Goal: Task Accomplishment & Management: Complete application form

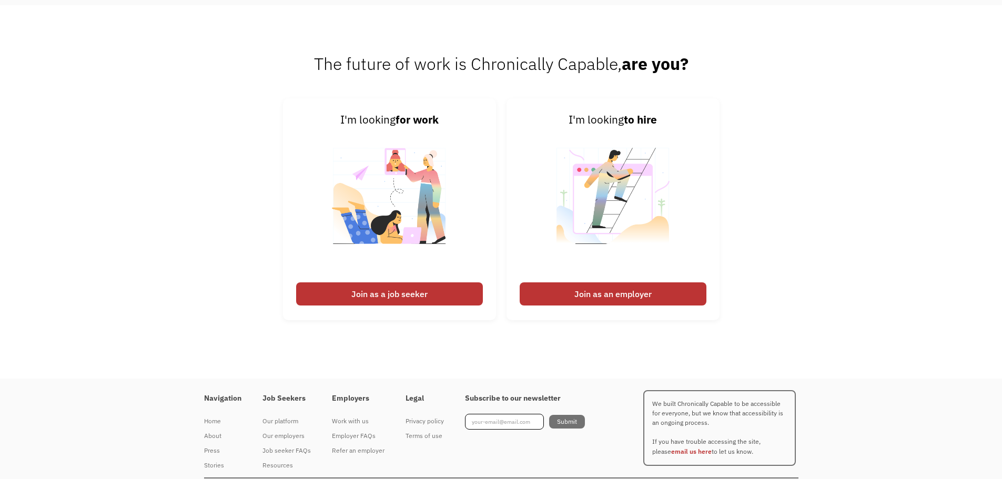
scroll to position [2631, 0]
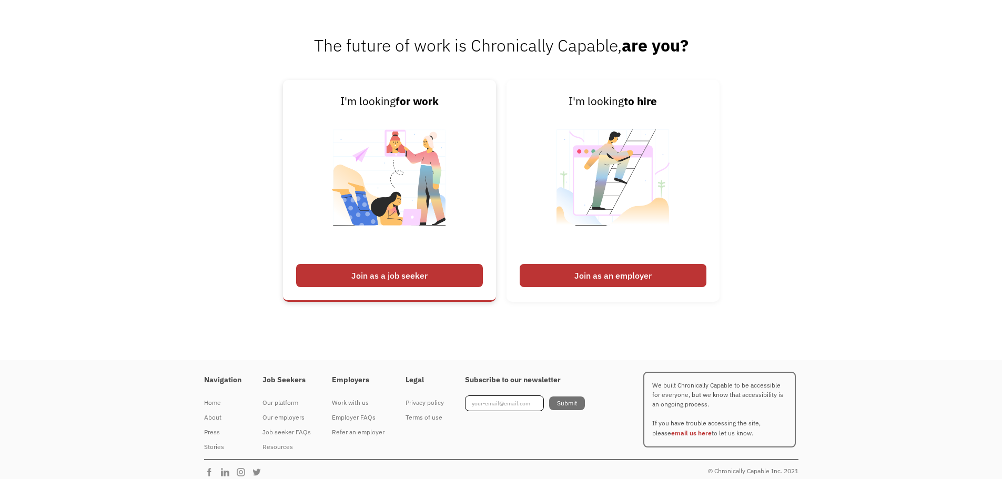
click at [420, 273] on div "Join as a job seeker" at bounding box center [389, 275] width 187 height 23
click at [420, 278] on div "Join as a job seeker" at bounding box center [389, 275] width 187 height 23
click at [329, 167] on img at bounding box center [389, 184] width 131 height 149
click at [310, 272] on div "Join as a job seeker" at bounding box center [389, 275] width 187 height 23
click at [393, 280] on div "Join as a job seeker" at bounding box center [389, 275] width 187 height 23
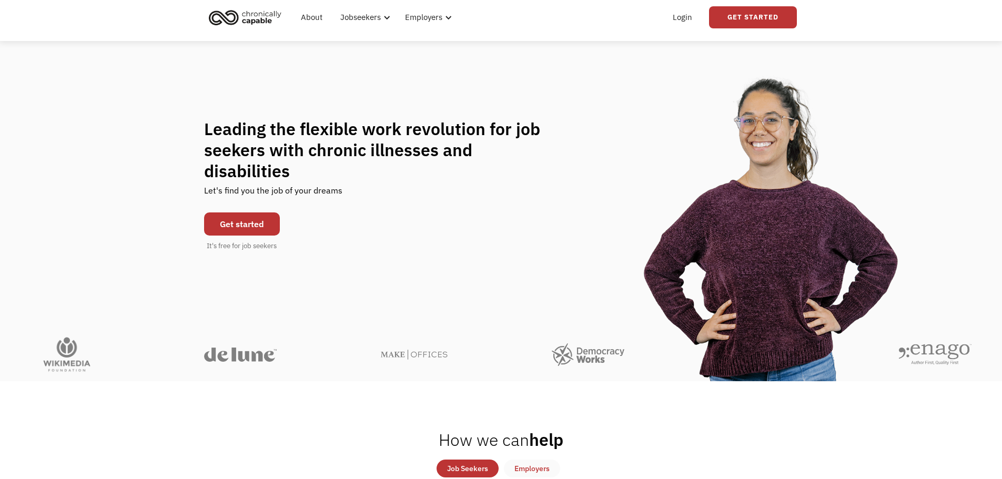
scroll to position [0, 0]
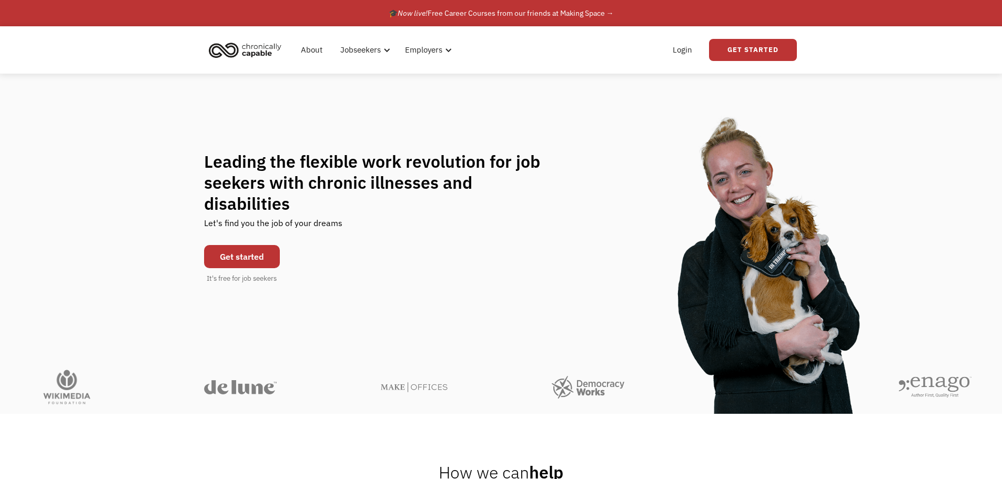
click at [799, 45] on div "About Jobseekers info About our platform Our services verified_user Our employe…" at bounding box center [501, 49] width 1002 height 47
click at [765, 55] on link "Get Started" at bounding box center [753, 50] width 88 height 22
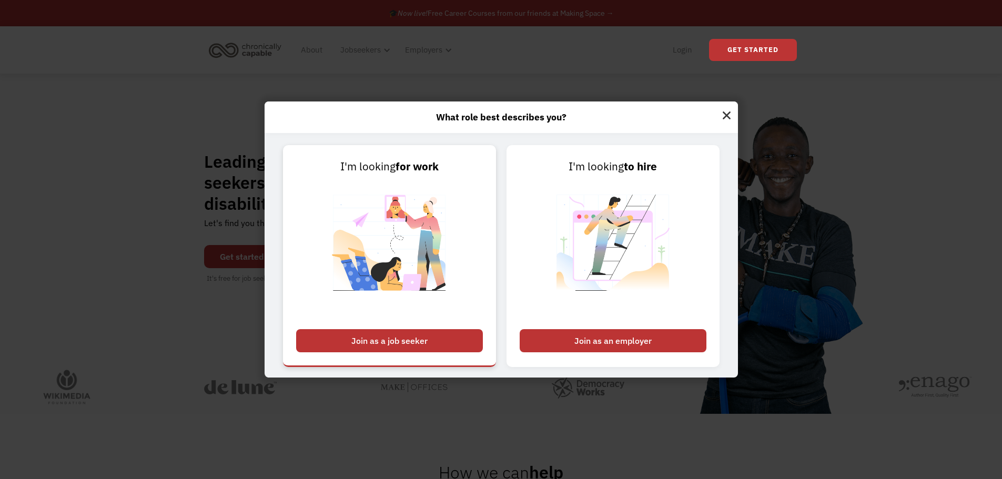
click at [414, 336] on div "Join as a job seeker" at bounding box center [389, 340] width 187 height 23
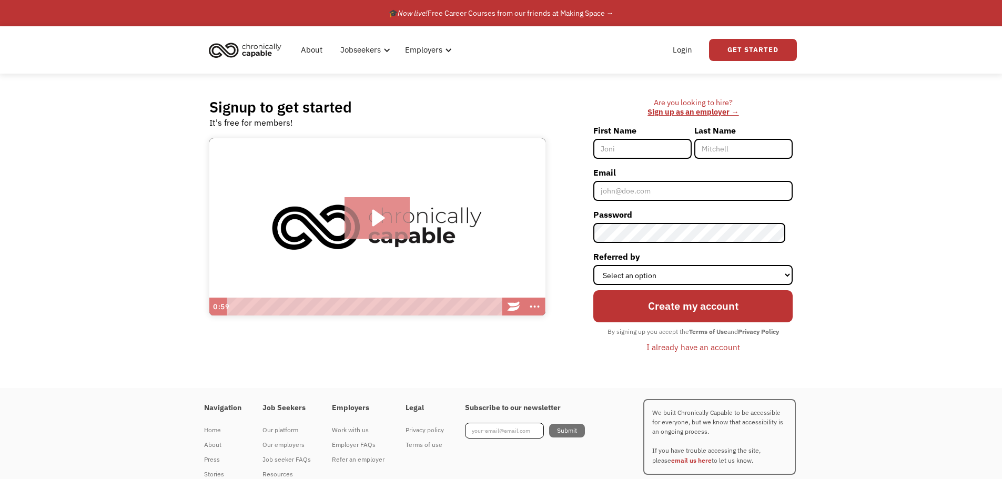
click at [380, 217] on icon "Play Video: Introducing Chronically Capable" at bounding box center [378, 217] width 13 height 17
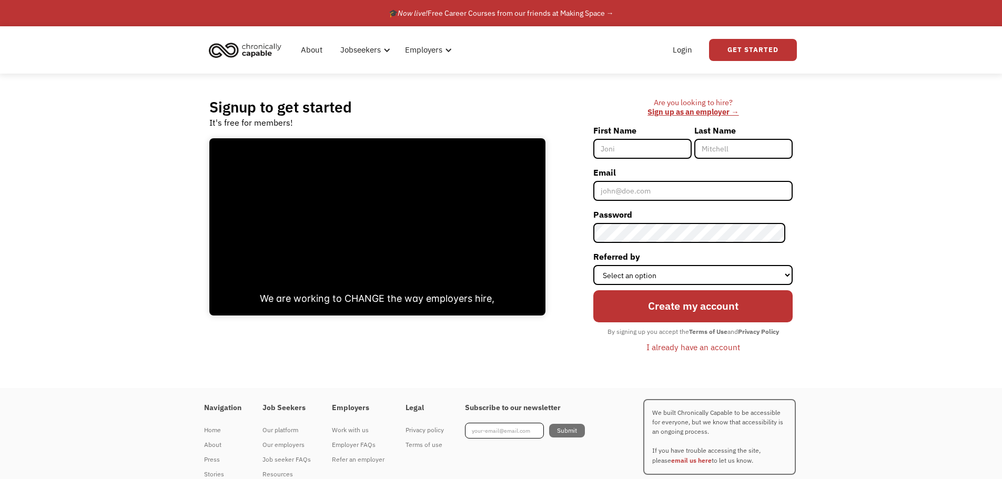
click at [628, 152] on input "First Name" at bounding box center [642, 149] width 98 height 20
type input "Venus"
type input "Malave"
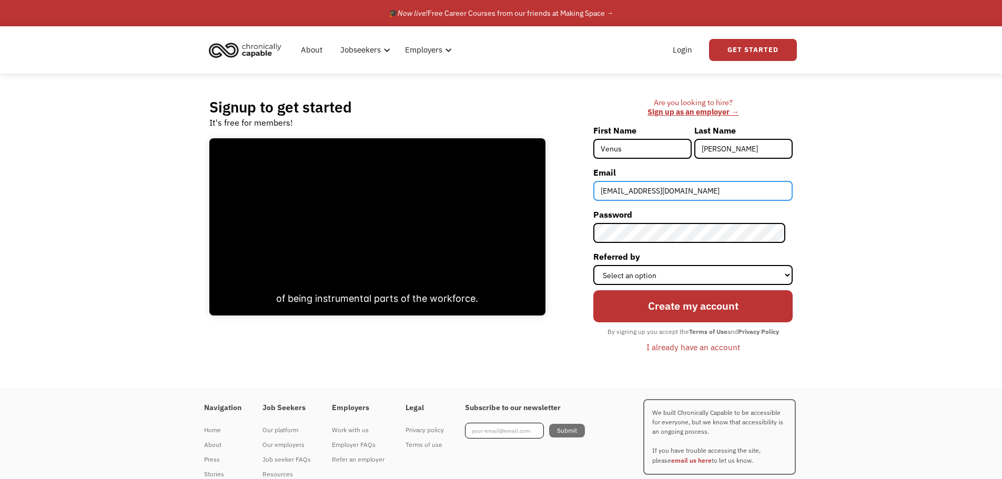
type input "venusmalave@yahoo.com"
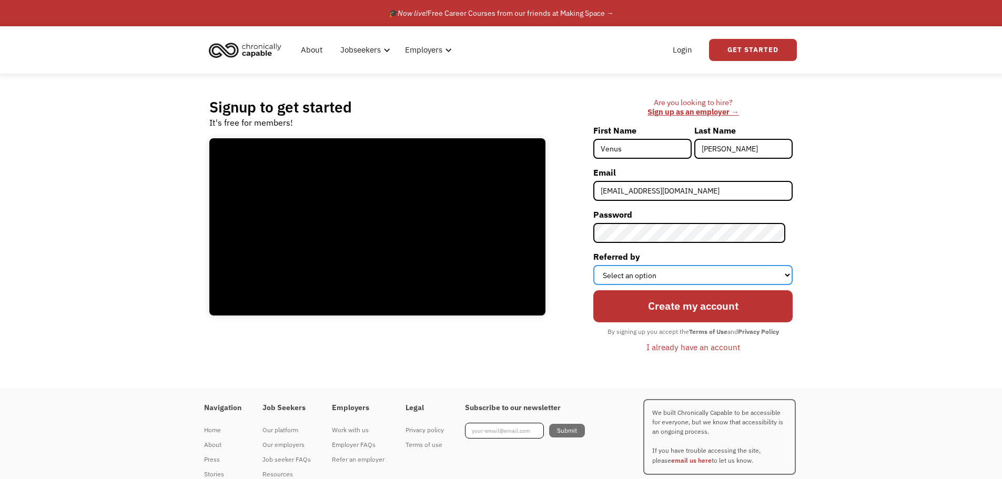
click at [783, 279] on select "Select an option Instagram Facebook Twitter Search Engine News Article Word of …" at bounding box center [692, 275] width 199 height 20
select select "Search Engine"
click at [601, 265] on select "Select an option Instagram Facebook Twitter Search Engine News Article Word of …" at bounding box center [692, 275] width 199 height 20
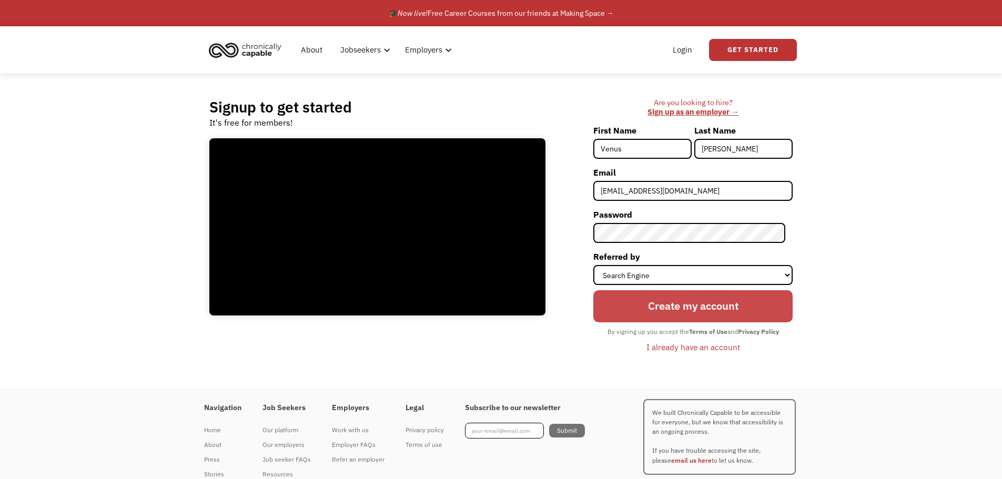
click at [664, 310] on input "Create my account" at bounding box center [692, 306] width 199 height 32
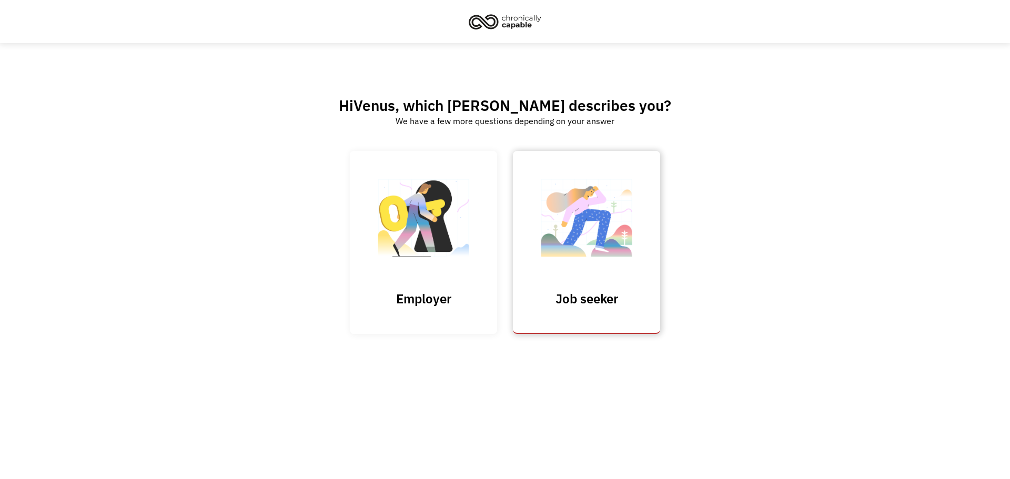
click at [582, 240] on img at bounding box center [586, 223] width 105 height 103
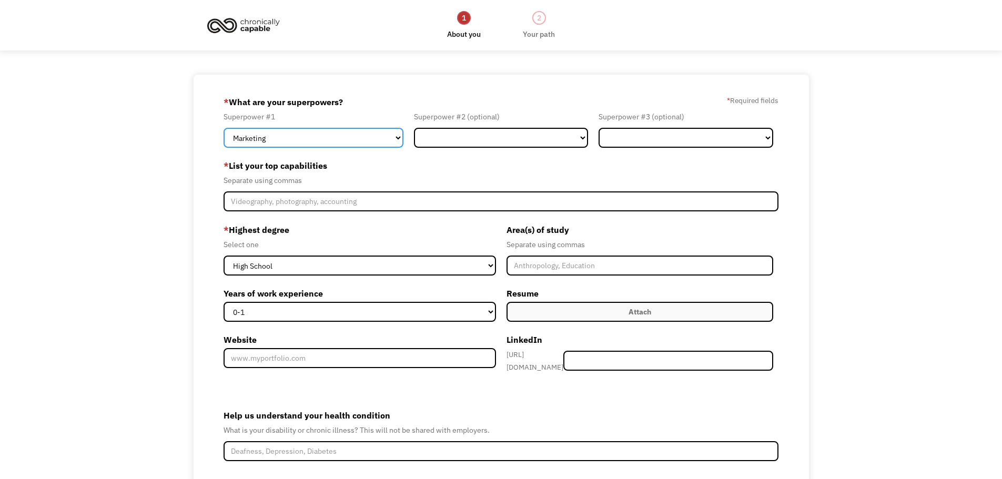
click at [392, 140] on select "Marketing Human Resources Finance Technology Operations Sales Industrial & Manu…" at bounding box center [314, 138] width 180 height 20
select select "Technology"
click at [224, 128] on select "Marketing Human Resources Finance Technology Operations Sales Industrial & Manu…" at bounding box center [314, 138] width 180 height 20
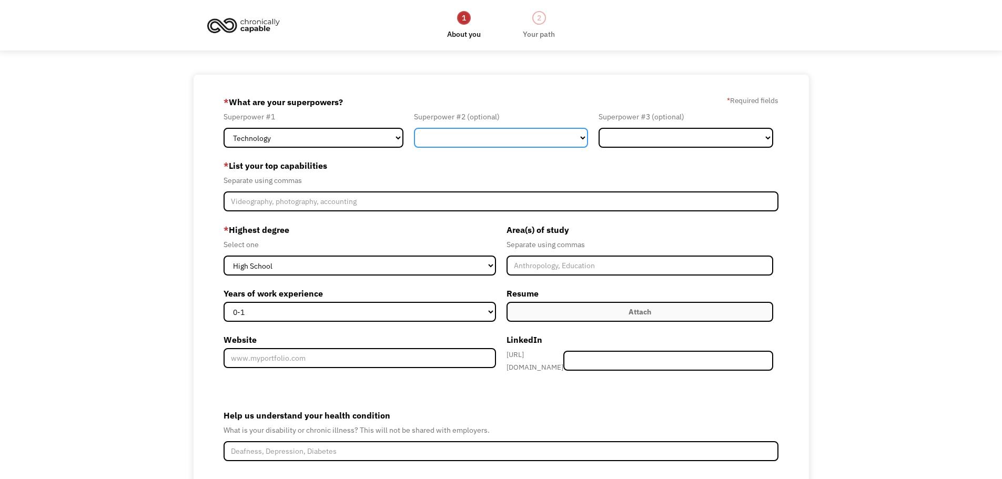
click at [579, 138] on select "Marketing Human Resources Finance Technology Operations Sales Industrial & Manu…" at bounding box center [501, 138] width 175 height 20
select select "Administration"
click at [414, 128] on select "Marketing Human Resources Finance Technology Operations Sales Industrial & Manu…" at bounding box center [501, 138] width 175 height 20
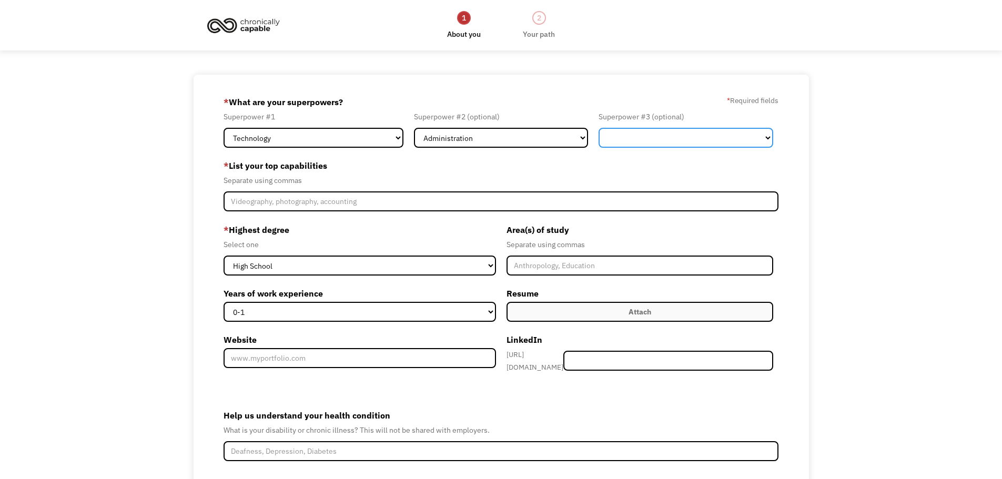
click at [762, 138] on select "Marketing Human Resources Finance Technology Operations Sales Industrial & Manu…" at bounding box center [686, 138] width 175 height 20
select select "Customer Service"
click at [599, 128] on select "Marketing Human Resources Finance Technology Operations Sales Industrial & Manu…" at bounding box center [686, 138] width 175 height 20
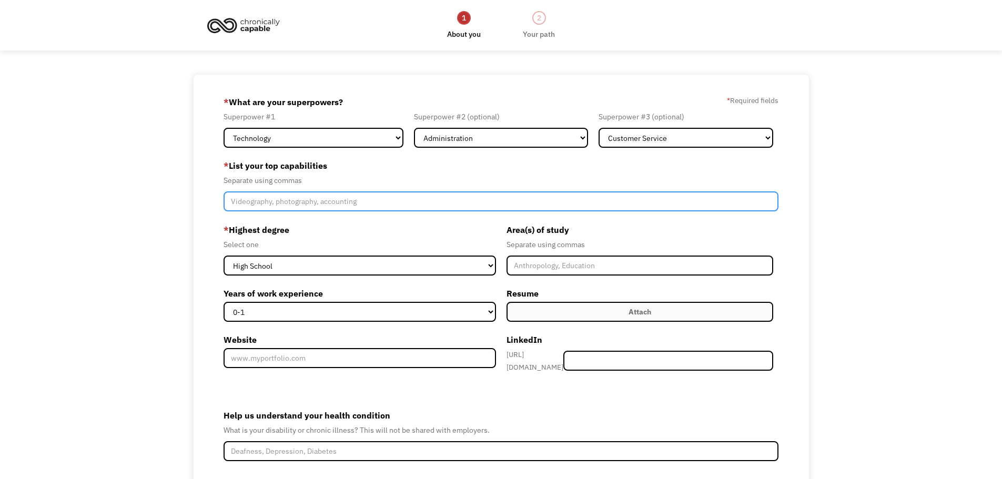
click at [336, 202] on input "Member-Create-Step1" at bounding box center [502, 201] width 556 height 20
type input "Information Technology Specialist, Coordinator, Specialists"
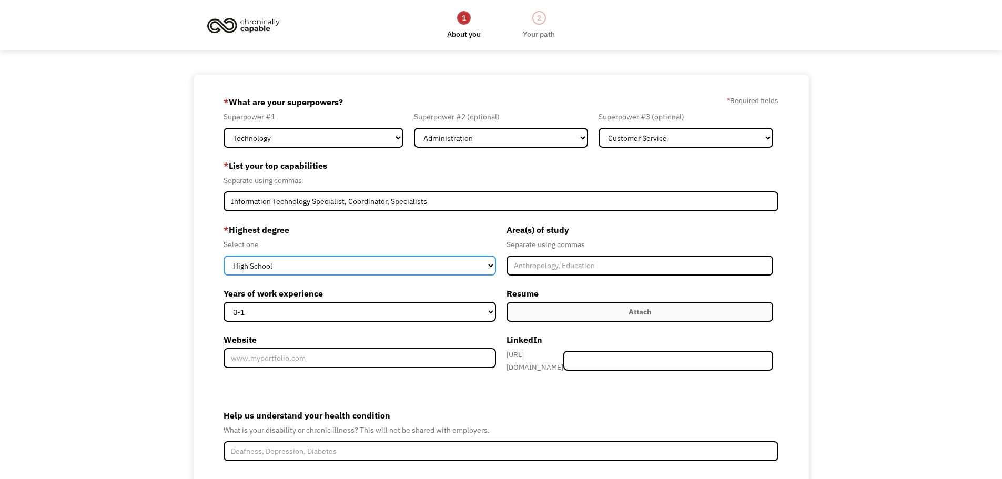
click at [292, 266] on select "High School Associates Bachelors Master's PhD" at bounding box center [360, 266] width 272 height 20
select select "associates"
click at [224, 256] on select "High School Associates Bachelors Master's PhD" at bounding box center [360, 266] width 272 height 20
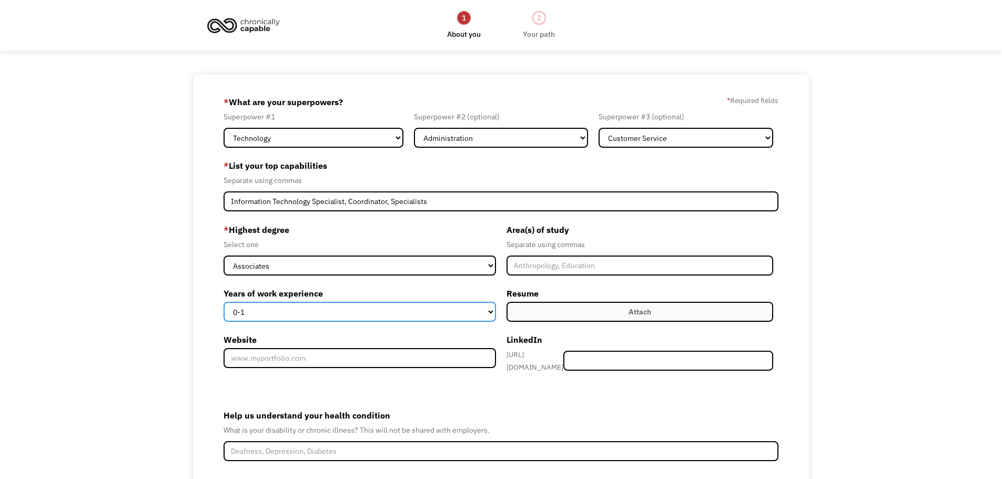
click at [286, 314] on select "0-1 2-4 5-10 11-15 15+" at bounding box center [360, 312] width 272 height 20
select select "15+"
click at [224, 302] on select "0-1 2-4 5-10 11-15 15+" at bounding box center [360, 312] width 272 height 20
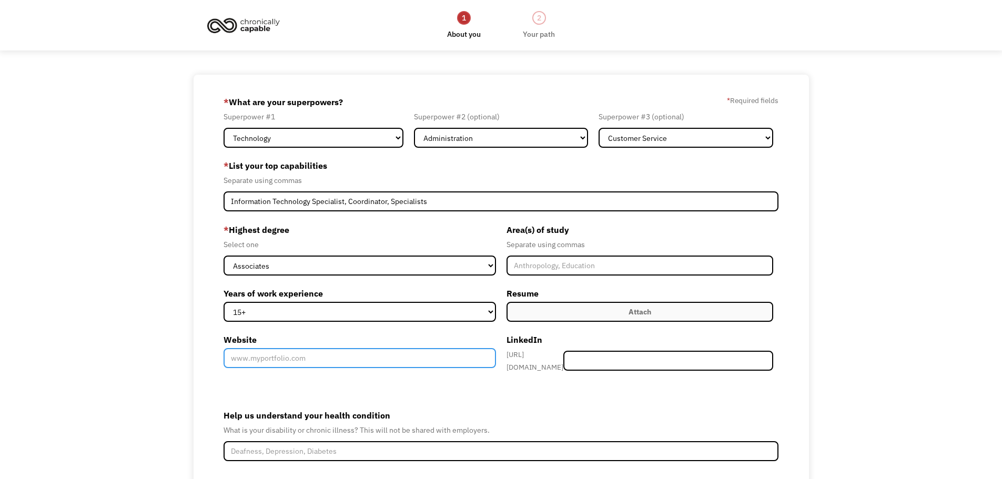
click at [272, 357] on input "Website" at bounding box center [360, 358] width 272 height 20
drag, startPoint x: 252, startPoint y: 358, endPoint x: 215, endPoint y: 356, distance: 36.9
click at [215, 356] on div "68dfc34e1079843da1c4e350 venusmalave@yahoo.com Venus Malave Search Engine * Wha…" at bounding box center [501, 319] width 615 height 489
paste input "linkedin.com/in/venus-m-515a1633"
type input "www.linkedin.com/in/venus-m-515a1633"
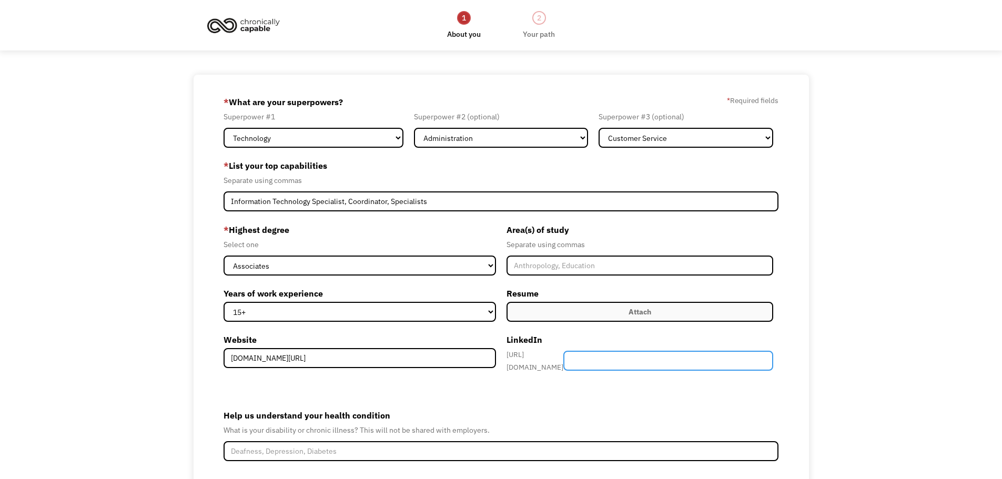
click at [638, 364] on input "Member-Create-Step1" at bounding box center [668, 361] width 210 height 20
paste input "www.linkedin.com/in/venus-m-515a1633"
drag, startPoint x: 679, startPoint y: 358, endPoint x: 570, endPoint y: 362, distance: 109.0
click at [570, 362] on div "https://www.linkedin.com/in/ www.linkedin.com/in/venus-m-515a1633" at bounding box center [640, 360] width 267 height 25
type input "venus-m-515a1633"
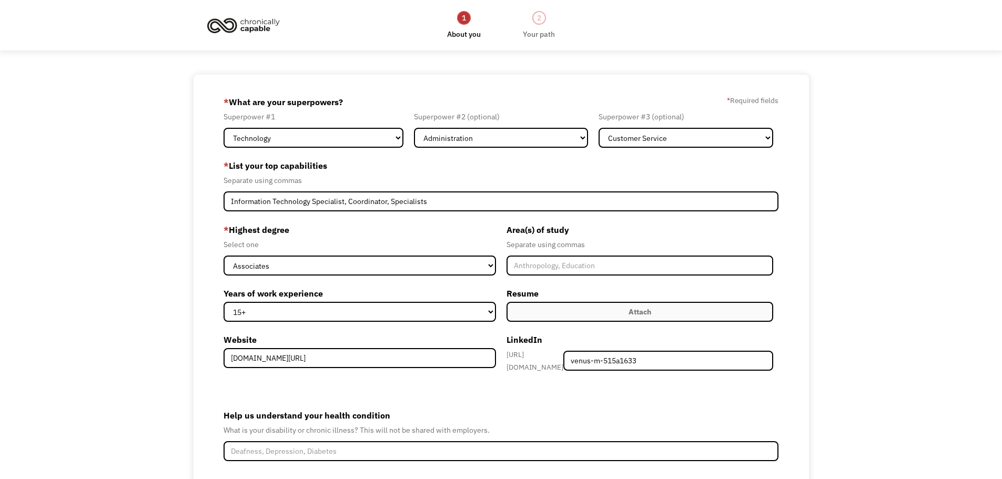
drag, startPoint x: 410, startPoint y: 370, endPoint x: 251, endPoint y: 362, distance: 159.1
click at [249, 365] on div "* Highest degree Select one High School Associates Bachelors Master's PhD Years…" at bounding box center [363, 299] width 278 height 157
drag, startPoint x: 390, startPoint y: 360, endPoint x: 199, endPoint y: 365, distance: 191.0
click at [199, 365] on div "68dfc34e1079843da1c4e350 venusmalave@yahoo.com Venus Malave Search Engine * Wha…" at bounding box center [501, 319] width 615 height 489
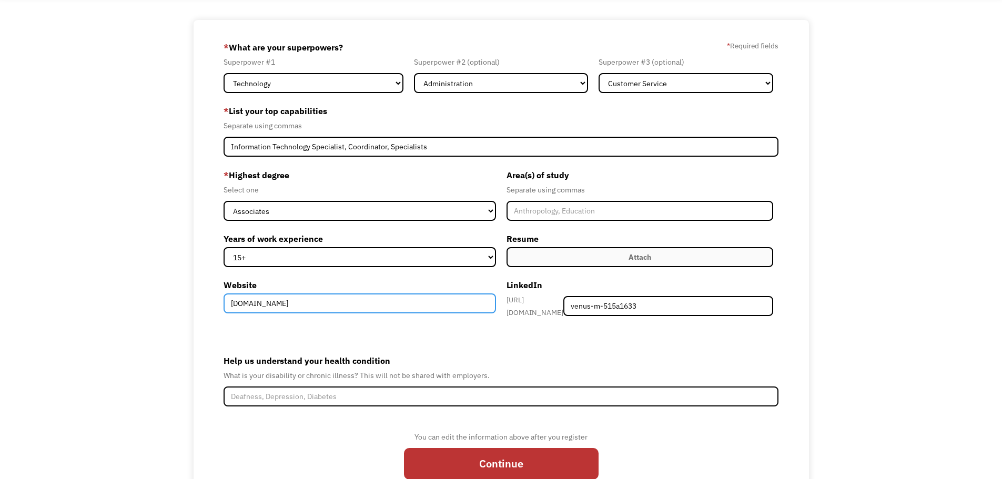
scroll to position [103, 0]
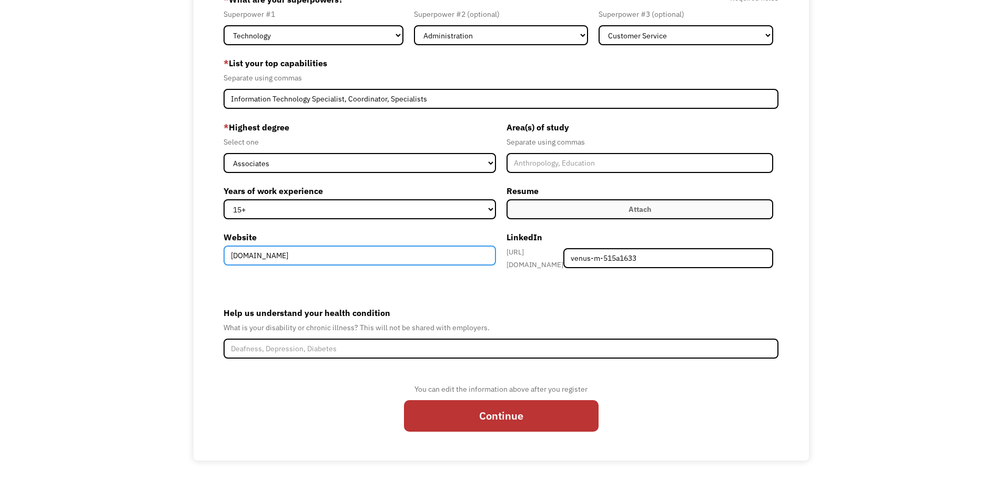
type input "www.dreamsourcesolutions.com"
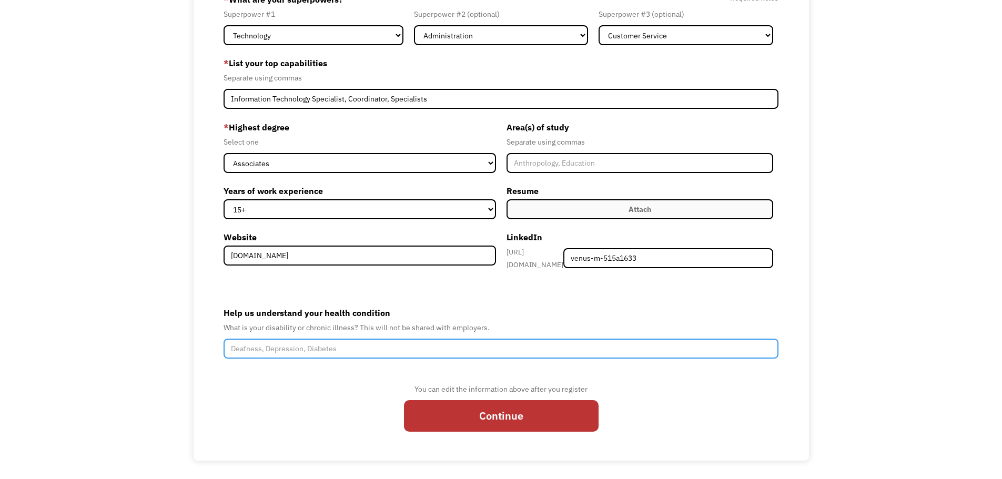
click at [260, 348] on input "Help us understand your health condition" at bounding box center [502, 349] width 556 height 20
drag, startPoint x: 759, startPoint y: 342, endPoint x: 753, endPoint y: 348, distance: 7.4
click at [753, 348] on input "Chronic Migraines weekly, headaches and head pressure daily, vision blur, lower…" at bounding box center [502, 349] width 556 height 20
click at [771, 346] on input "Chronic Migraines weekly, headaches and head pressure daily, vision blur, lower…" at bounding box center [502, 349] width 556 height 20
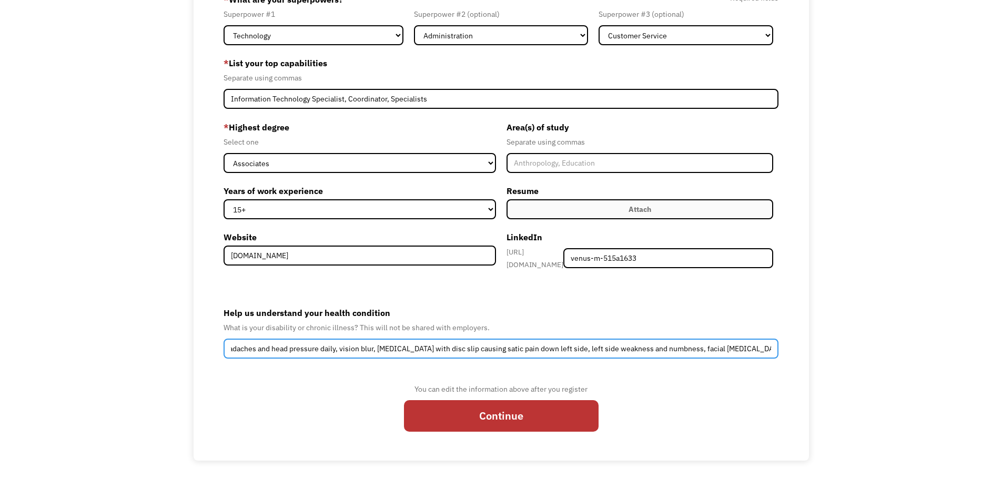
scroll to position [0, 129]
click at [478, 345] on input "Chronic Migraines weekly, headaches and head pressure daily, vision blur, lower…" at bounding box center [502, 349] width 556 height 20
click at [475, 344] on input "Chronic Migraines weekly, headaches and head pressure daily, vision blur, lower…" at bounding box center [502, 349] width 556 height 20
click at [480, 345] on input "Chronic Migraines weekly, headaches and head pressure daily, vision blur, lower…" at bounding box center [502, 349] width 556 height 20
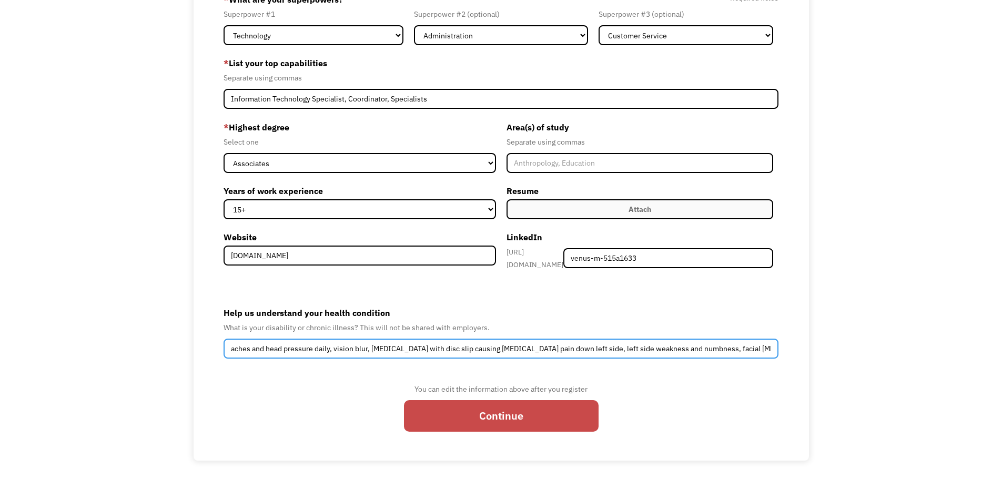
type input "Chronic [MEDICAL_DATA] weekly, headaches and head pressure daily, vision blur, …"
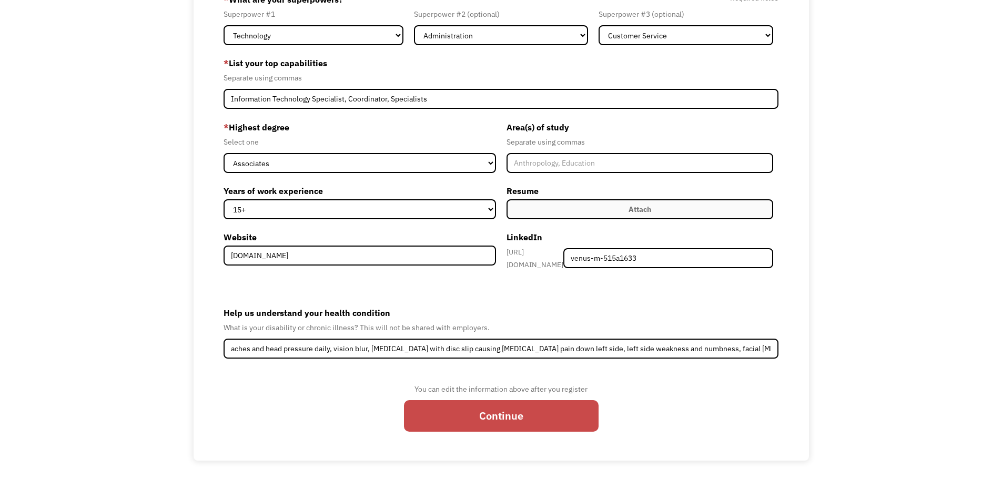
click at [508, 409] on input "Continue" at bounding box center [501, 416] width 195 height 32
type input "Please wait..."
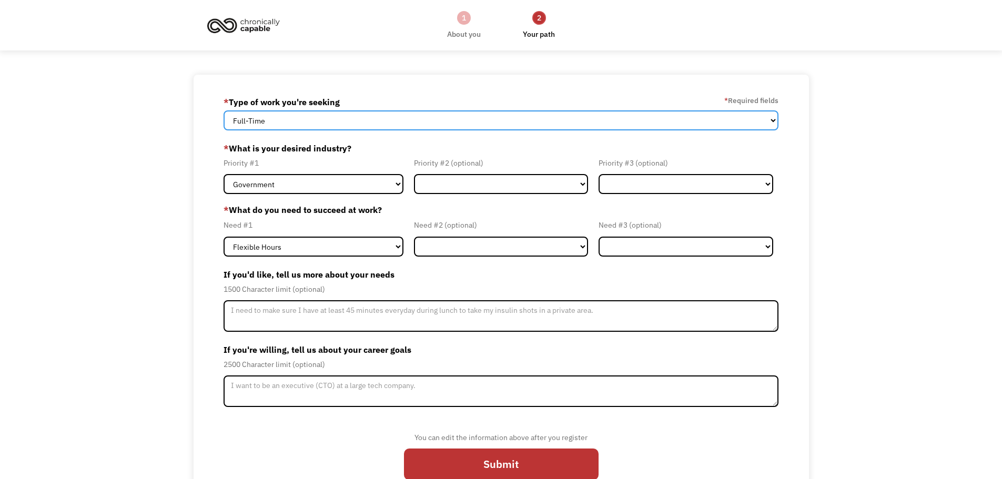
click at [373, 125] on select "Full-Time Part-Time Both Full-Time and Part-Time" at bounding box center [502, 120] width 556 height 20
select select "part-time"
click at [224, 110] on select "Full-Time Part-Time Both Full-Time and Part-Time" at bounding box center [502, 120] width 556 height 20
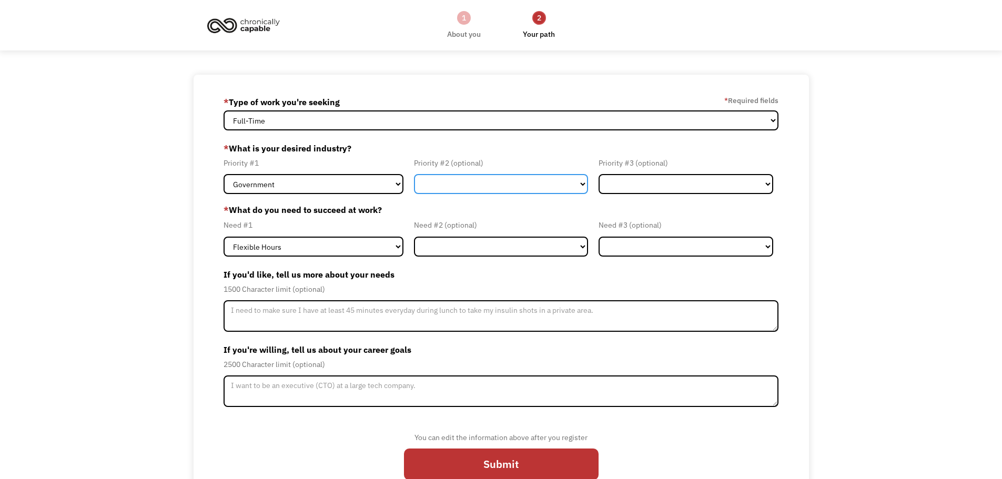
click at [556, 188] on select "Government Finance & Insurance Health & Social Care Tech & Engineering Creative…" at bounding box center [501, 184] width 175 height 20
select select "Tech & Engineering"
click at [414, 174] on select "Government Finance & Insurance Health & Social Care Tech & Engineering Creative…" at bounding box center [501, 184] width 175 height 20
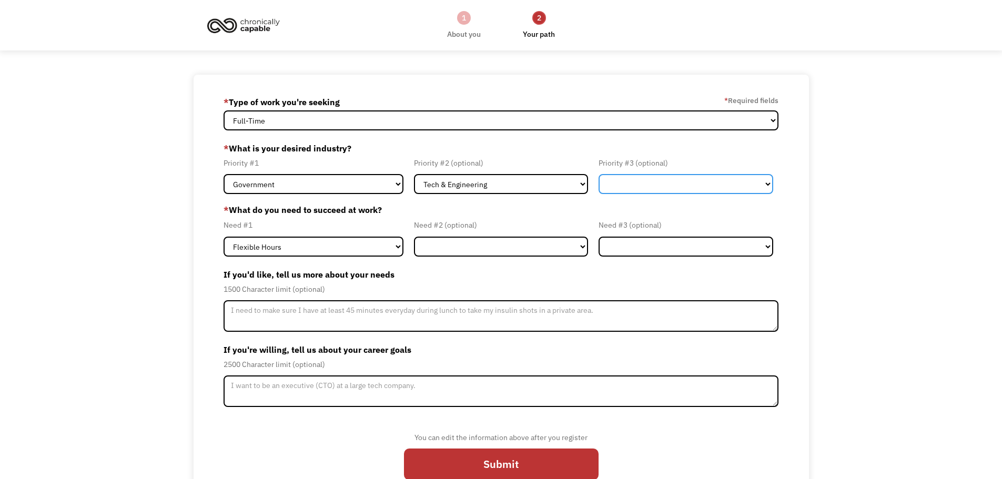
click at [666, 188] on select "Government Finance & Insurance Health & Social Care Tech & Engineering Creative…" at bounding box center [686, 184] width 175 height 20
select select "Administrative"
click at [599, 174] on select "Government Finance & Insurance Health & Social Care Tech & Engineering Creative…" at bounding box center [686, 184] width 175 height 20
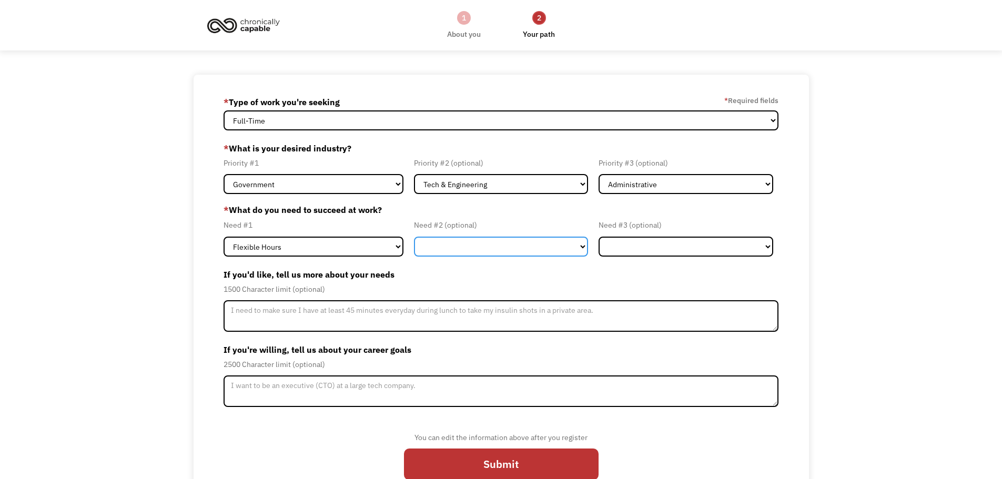
click at [580, 247] on select "Flexible Hours Remote Work Service Animal On-site Accommodations Visual Support…" at bounding box center [501, 247] width 175 height 20
select select "Remote Work"
click at [414, 237] on select "Flexible Hours Remote Work Service Animal On-site Accommodations Visual Support…" at bounding box center [501, 247] width 175 height 20
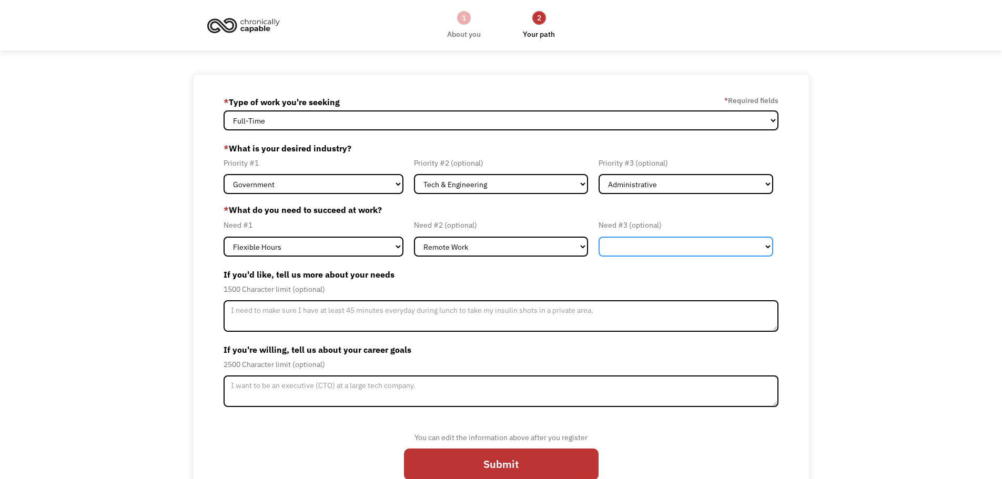
click at [771, 254] on select "Flexible Hours Remote Work Service Animal On-site Accommodations Visual Support…" at bounding box center [686, 247] width 175 height 20
select select "Visual Support"
click at [599, 237] on select "Flexible Hours Remote Work Service Animal On-site Accommodations Visual Support…" at bounding box center [686, 247] width 175 height 20
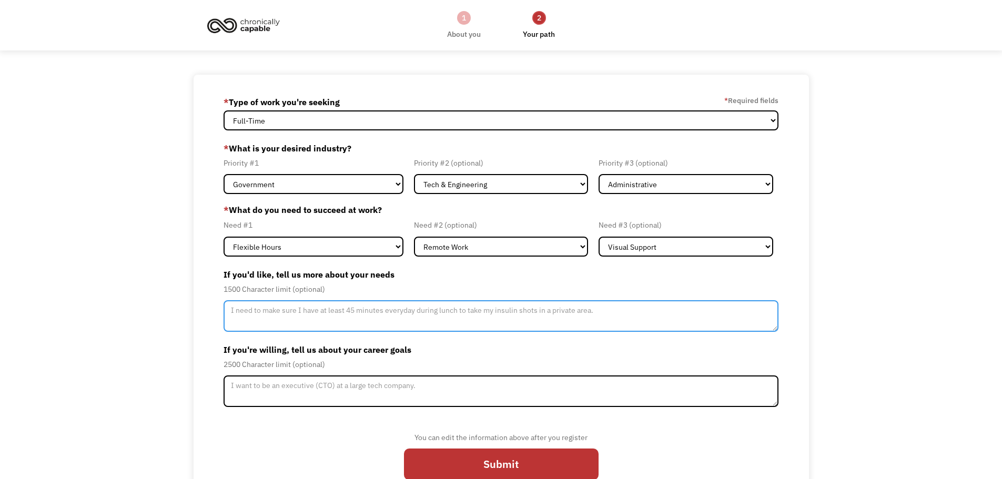
click at [298, 317] on textarea "Member-Update-Form-Step2" at bounding box center [502, 316] width 556 height 32
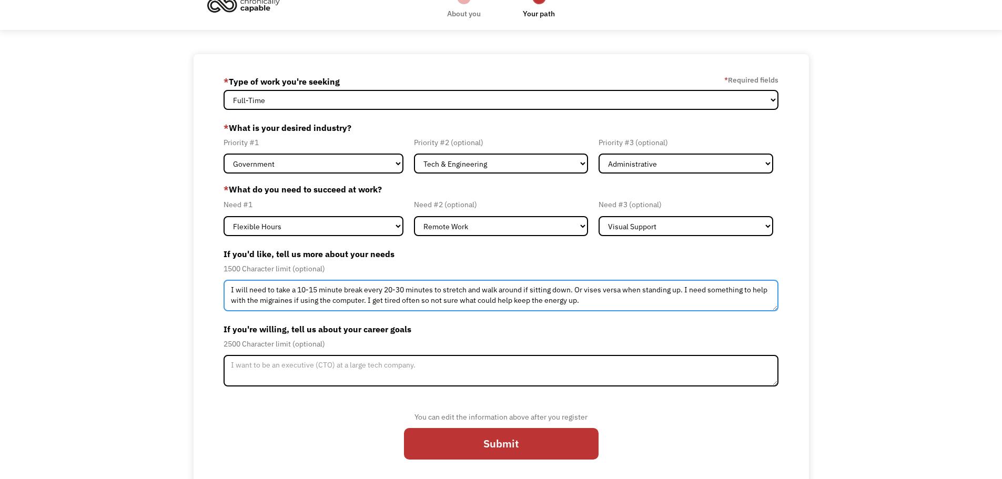
scroll to position [30, 0]
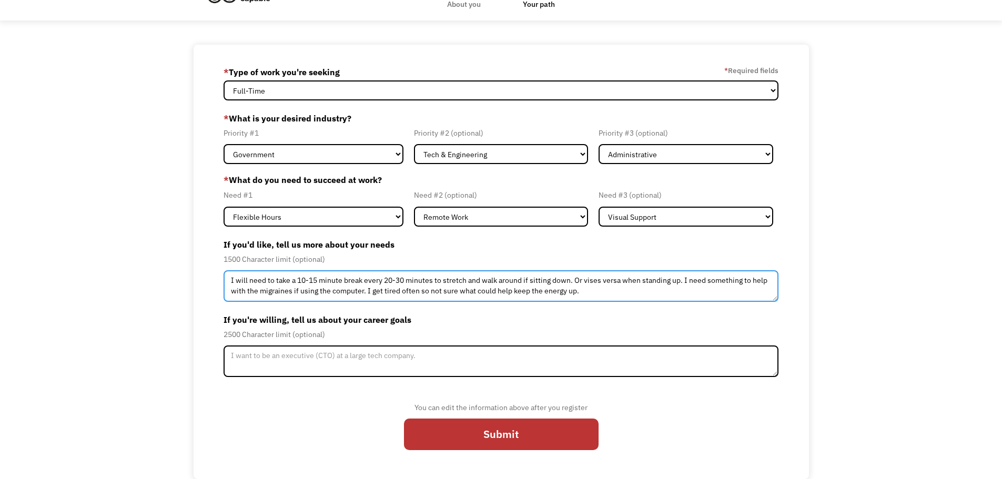
type textarea "I will need to take a 10-15 minute break every 20-30 minutes to stretch and wal…"
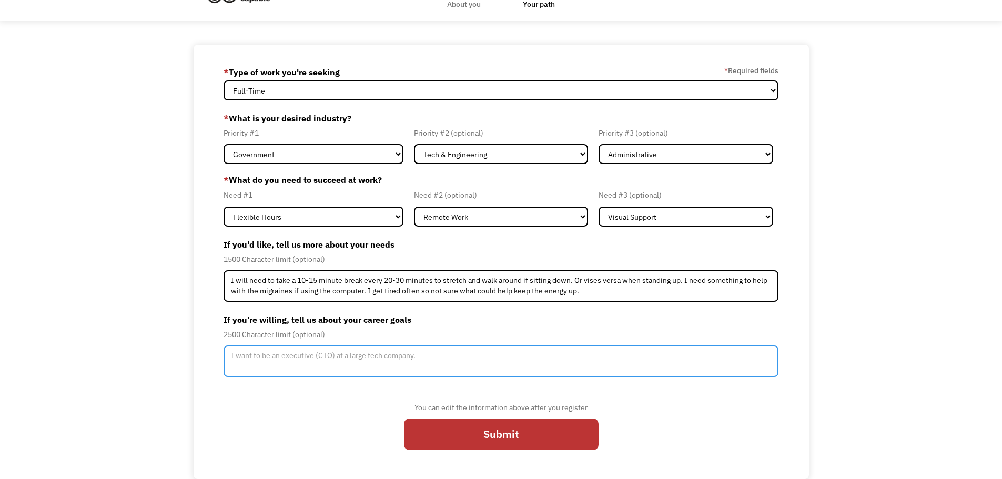
click at [413, 360] on textarea "Member-Update-Form-Step2" at bounding box center [502, 362] width 556 height 32
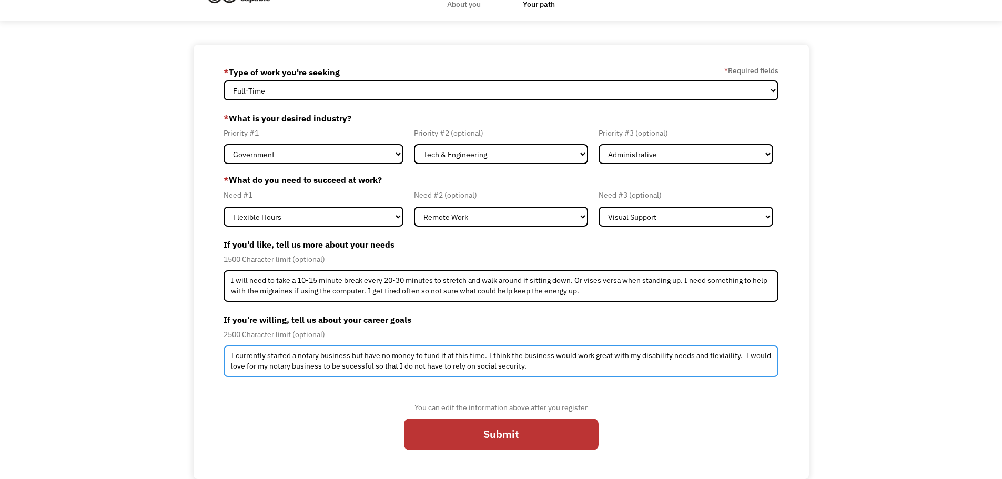
click at [356, 367] on textarea "I currently started a notary business but have no money to fund it at this time…" at bounding box center [502, 362] width 556 height 32
click at [484, 356] on textarea "I currently started a notary business but have no money to fund it at this time…" at bounding box center [502, 362] width 556 height 32
click at [504, 368] on textarea "I currently started a notary business but have no money to fund it at this time…" at bounding box center [502, 362] width 556 height 32
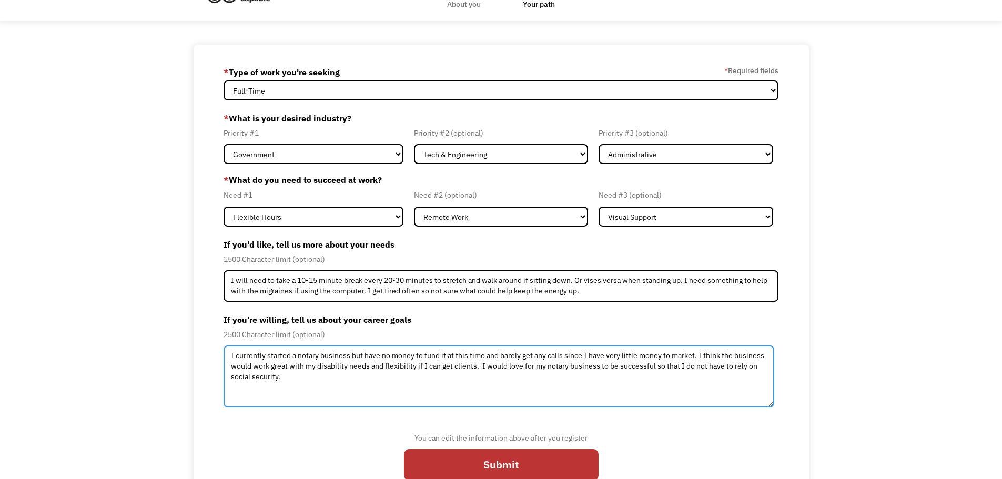
drag, startPoint x: 774, startPoint y: 373, endPoint x: 770, endPoint y: 403, distance: 30.8
click at [770, 403] on textarea "I currently started a notary business but have no money to fund it at this time…" at bounding box center [499, 377] width 551 height 62
click at [278, 377] on textarea "I currently started a notary business but have no money to fund it at this time…" at bounding box center [499, 377] width 551 height 62
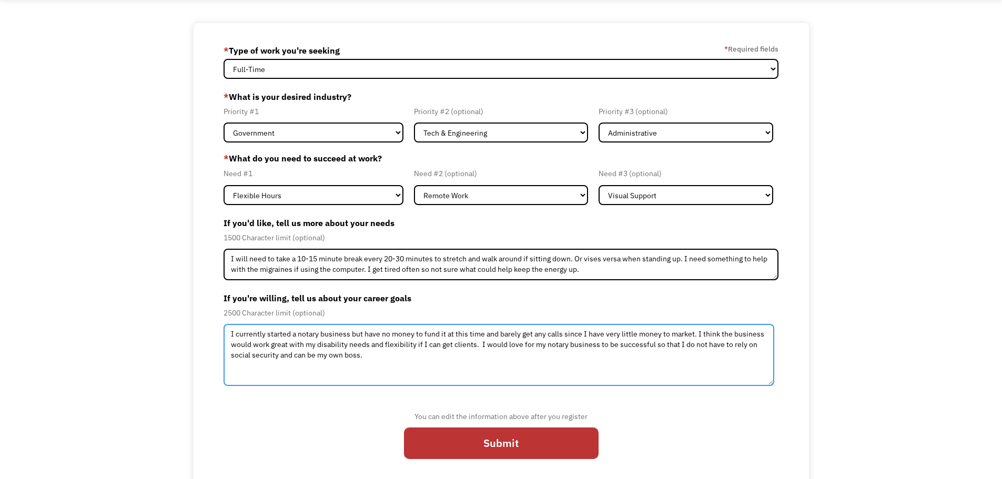
scroll to position [60, 0]
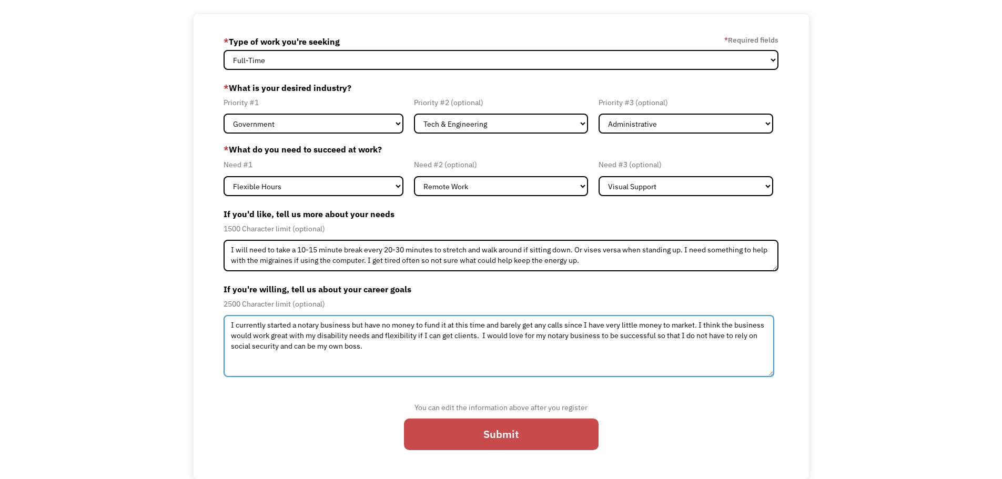
type textarea "I currently started a notary business but have no money to fund it at this time…"
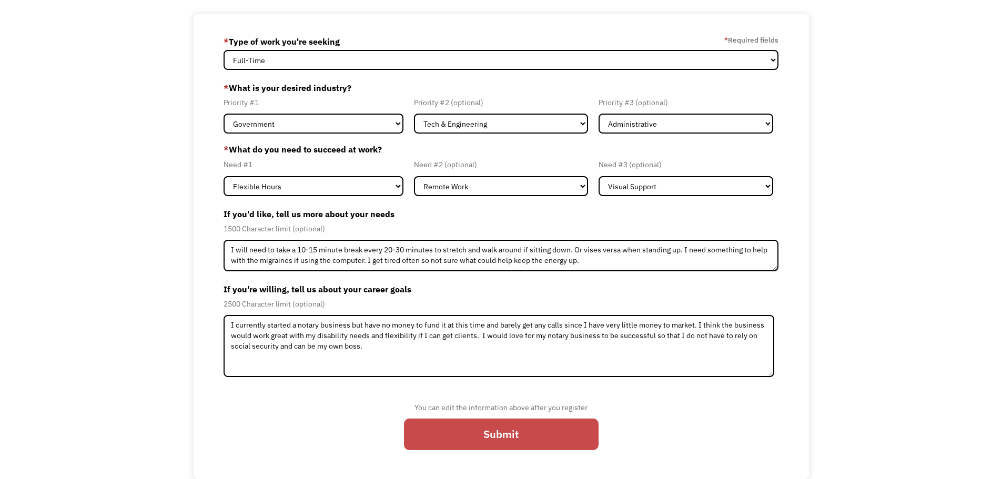
click at [458, 442] on input "Submit" at bounding box center [501, 435] width 195 height 32
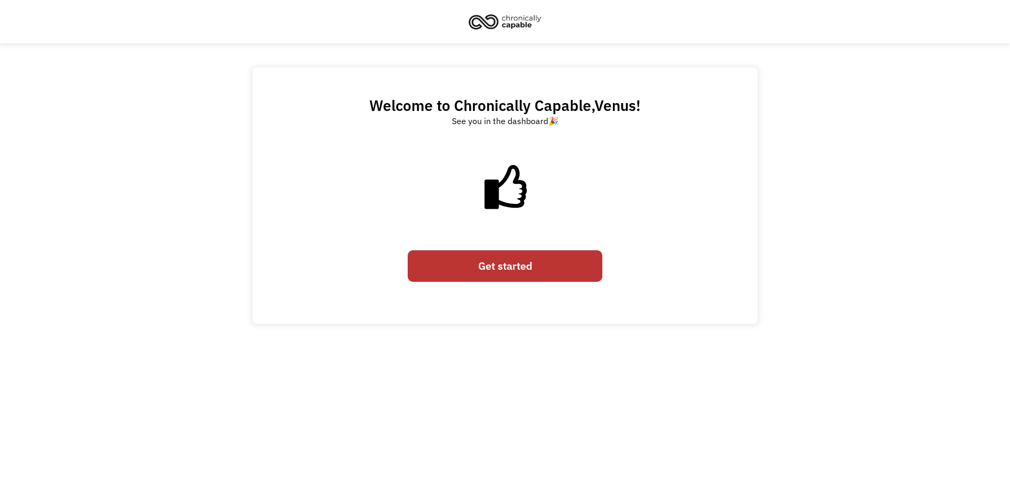
click at [479, 272] on link "Get started" at bounding box center [505, 266] width 195 height 32
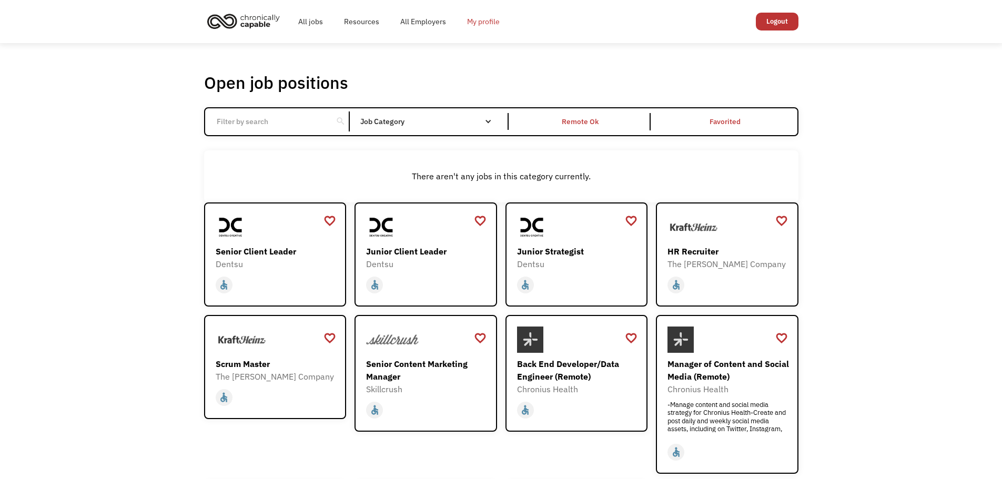
click at [471, 23] on link "My profile" at bounding box center [484, 22] width 54 height 34
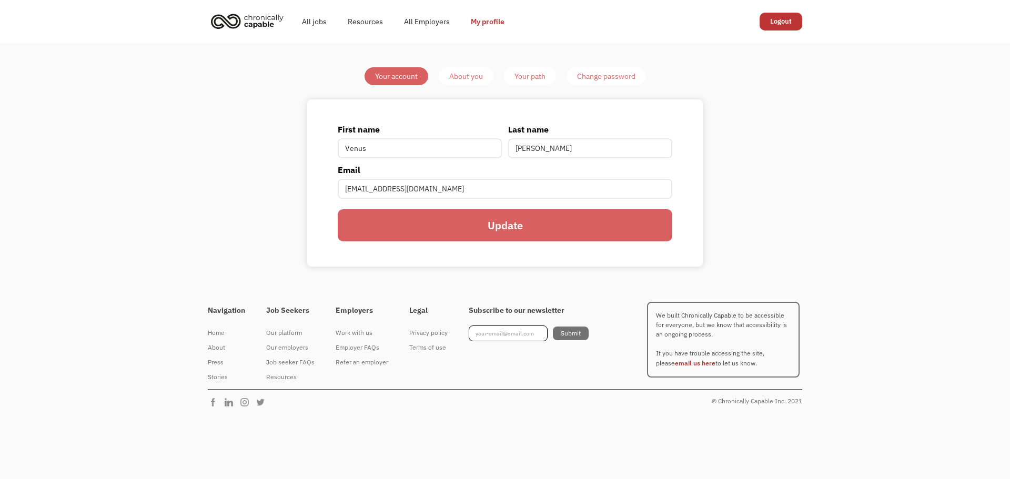
click at [467, 79] on div "About you" at bounding box center [466, 76] width 34 height 13
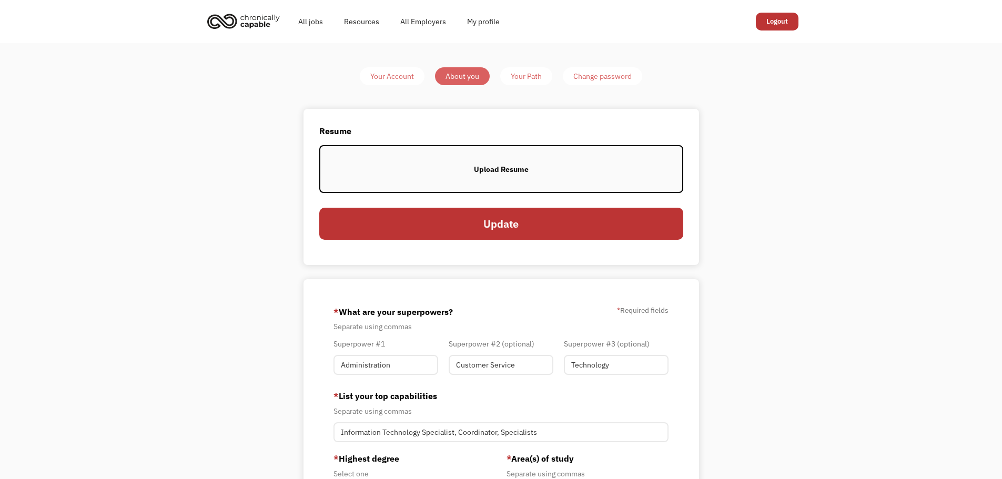
click at [486, 181] on label "Upload Resume" at bounding box center [501, 169] width 364 height 48
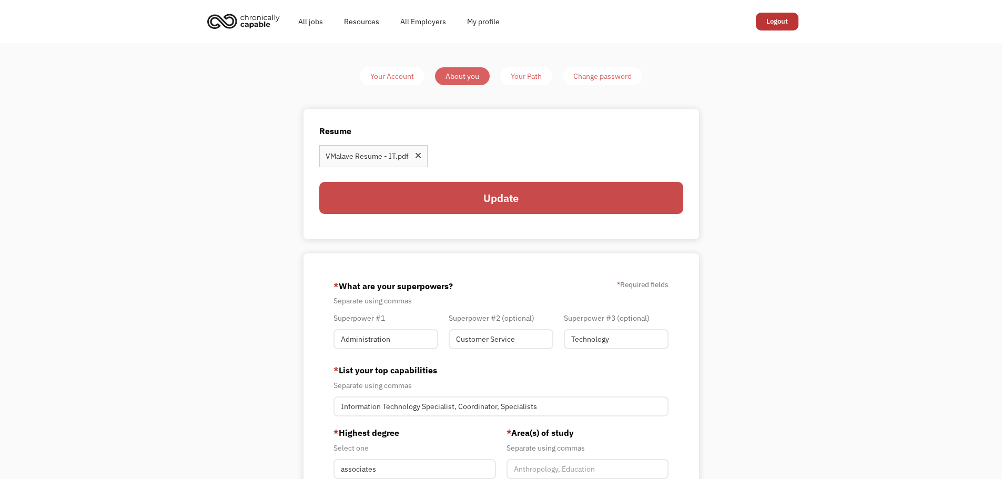
click at [519, 199] on input "Update" at bounding box center [501, 198] width 364 height 32
type input "Please wait..."
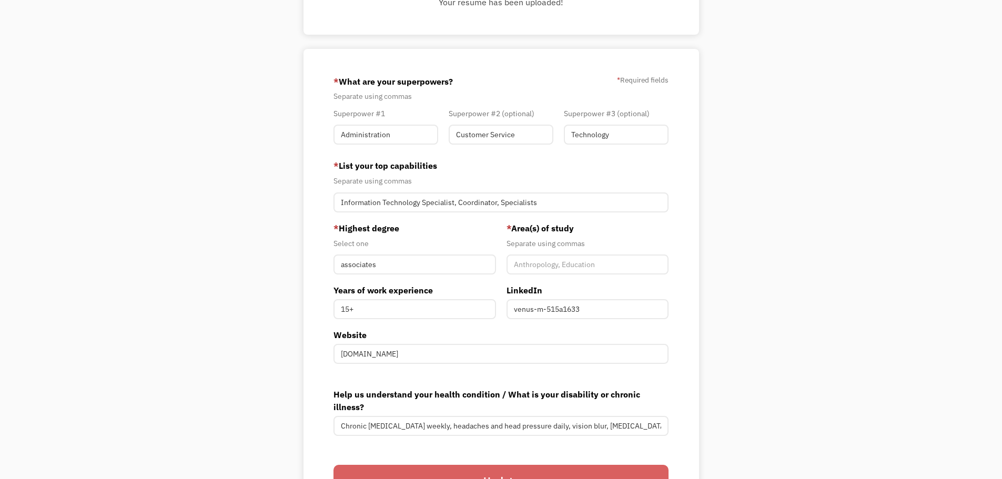
scroll to position [158, 0]
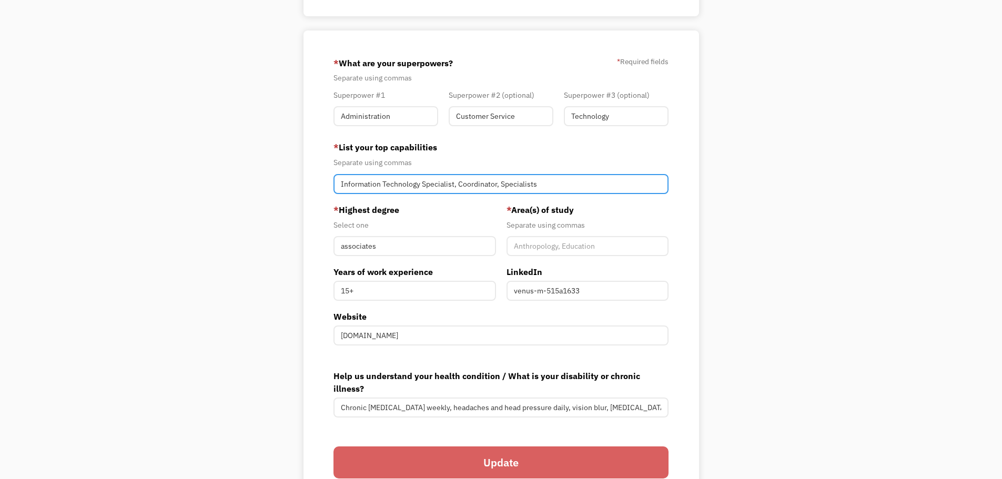
click at [532, 183] on input "Information Technology Specialist, Coordinator, Specialists" at bounding box center [502, 184] width 336 height 20
type input "Information Technology Specialist, Coordinator, Specialist"
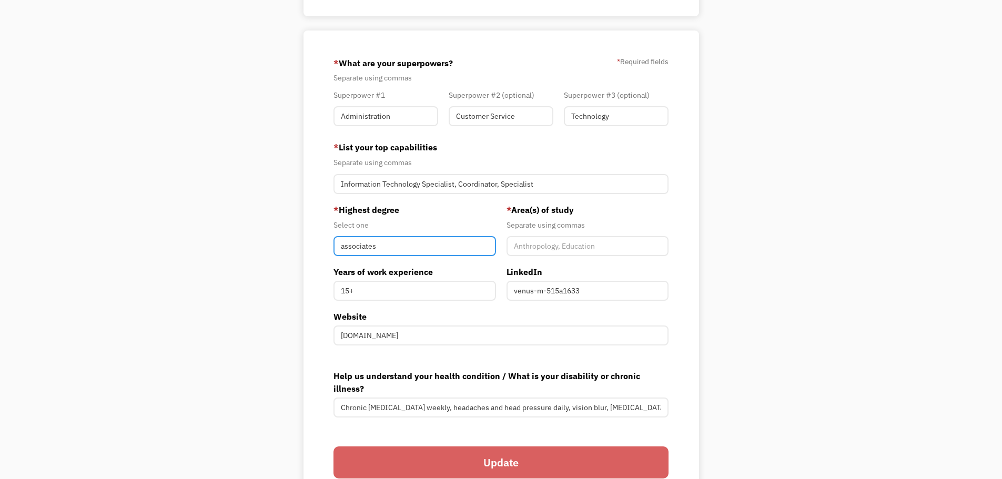
click at [349, 242] on input "associates" at bounding box center [415, 246] width 163 height 20
click at [341, 244] on input "associates" at bounding box center [415, 246] width 163 height 20
type input "Associates"
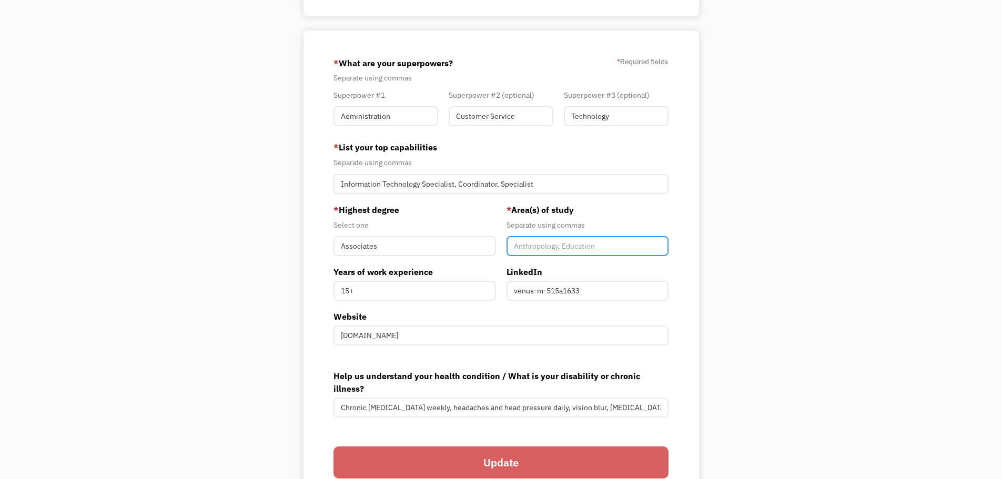
click at [541, 253] on input "Member-You-Update" at bounding box center [588, 246] width 163 height 20
type input "IT Networking"
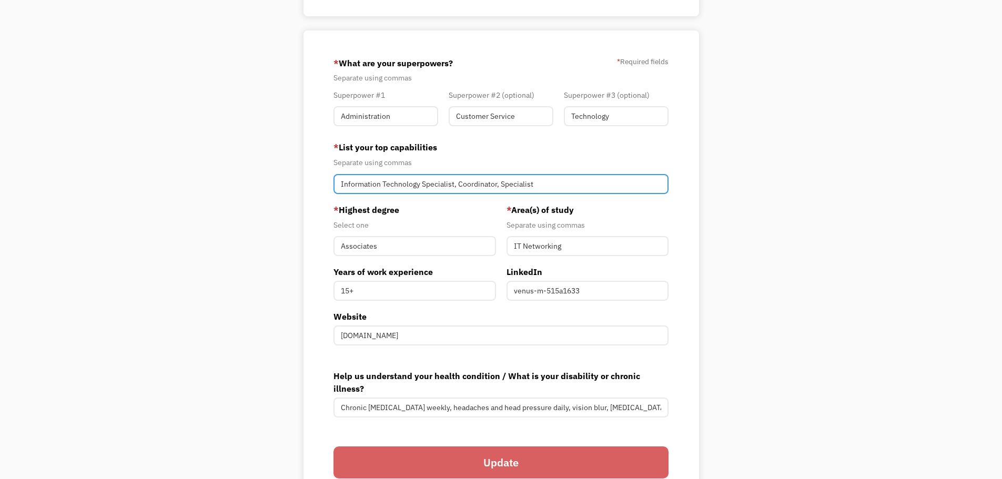
click at [566, 188] on input "Information Technology Specialist, Coordinator, Specialist" at bounding box center [502, 184] width 336 height 20
type input "Information Technology Specialist, Coordinator, Specialist, Notary Public"
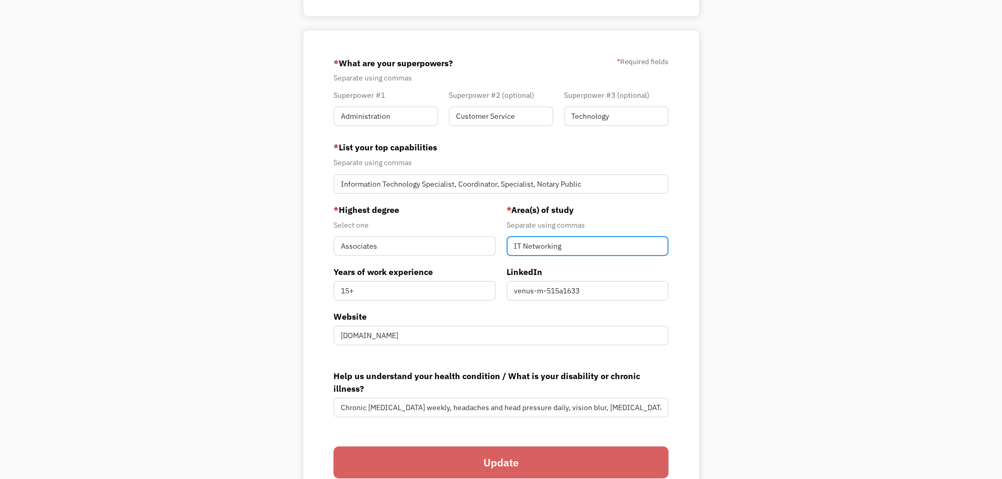
click at [580, 249] on input "IT Networking" at bounding box center [588, 246] width 163 height 20
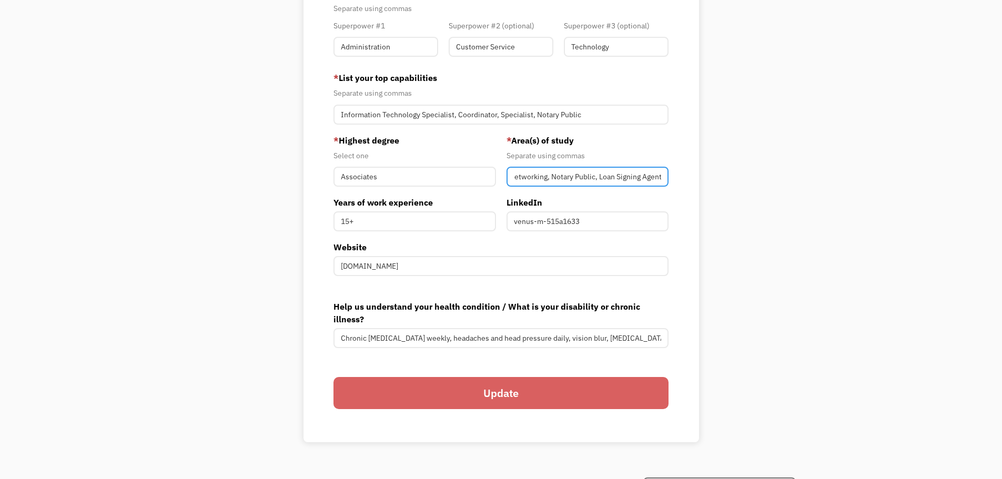
scroll to position [210, 0]
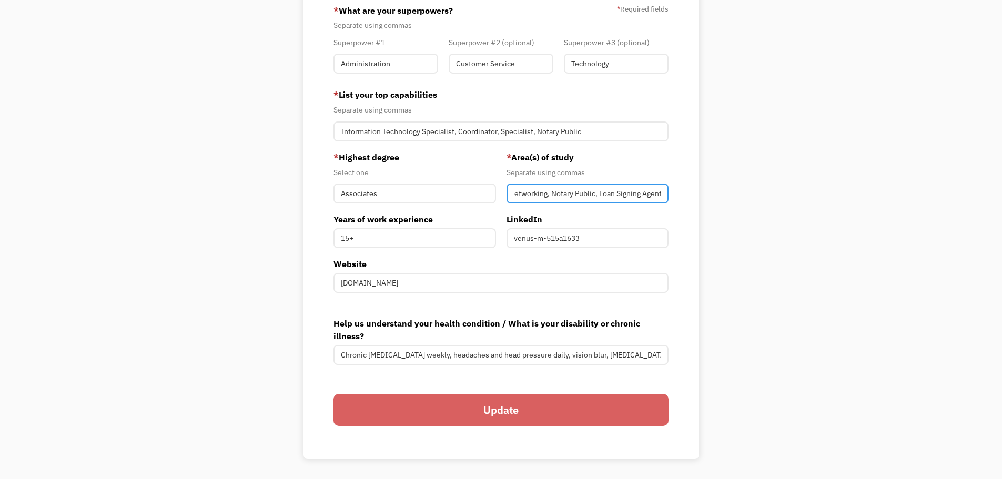
type input "IT Networking, Notary Public, Loan Signing Agent"
click at [527, 406] on input "Update" at bounding box center [502, 410] width 336 height 32
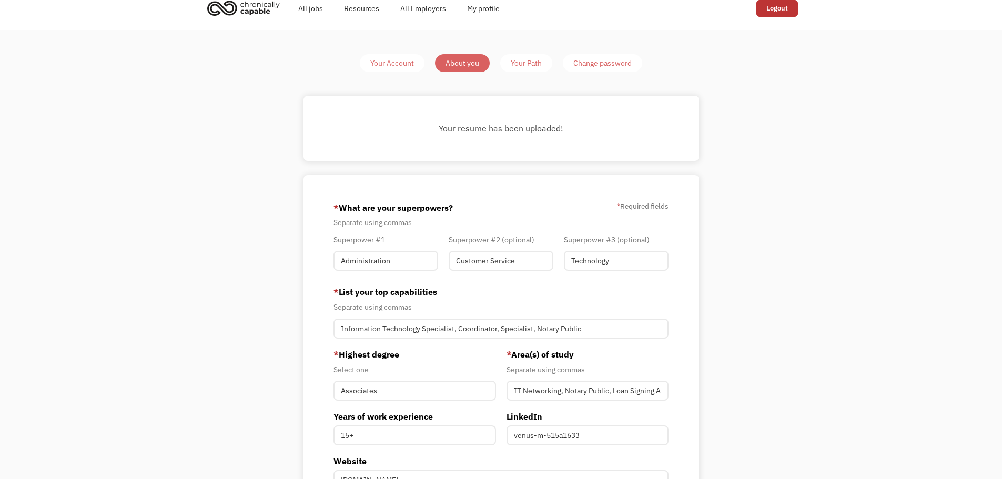
scroll to position [0, 0]
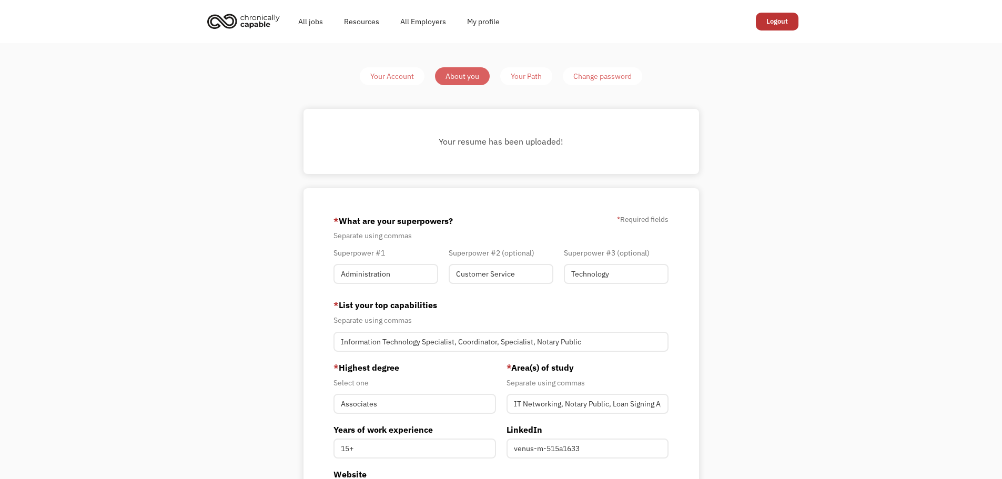
click at [522, 76] on div "Your Path" at bounding box center [526, 76] width 31 height 13
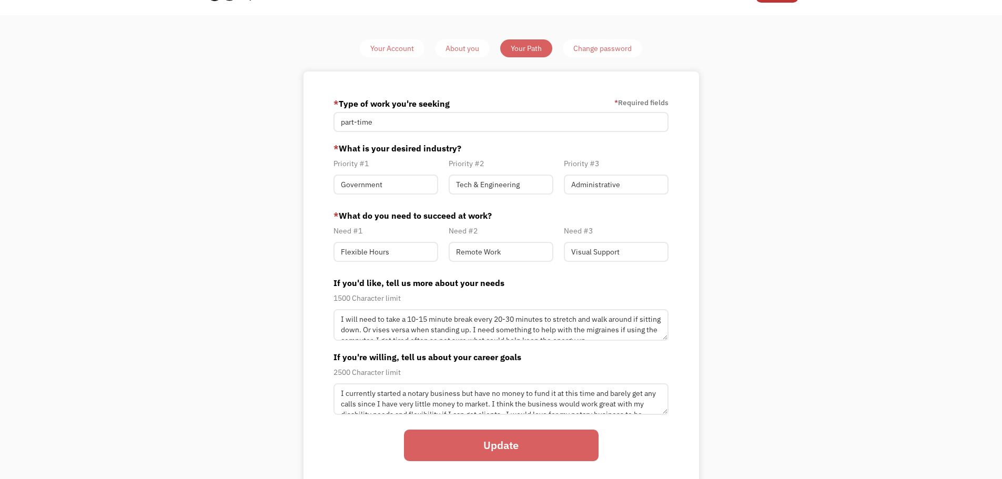
scroll to position [53, 0]
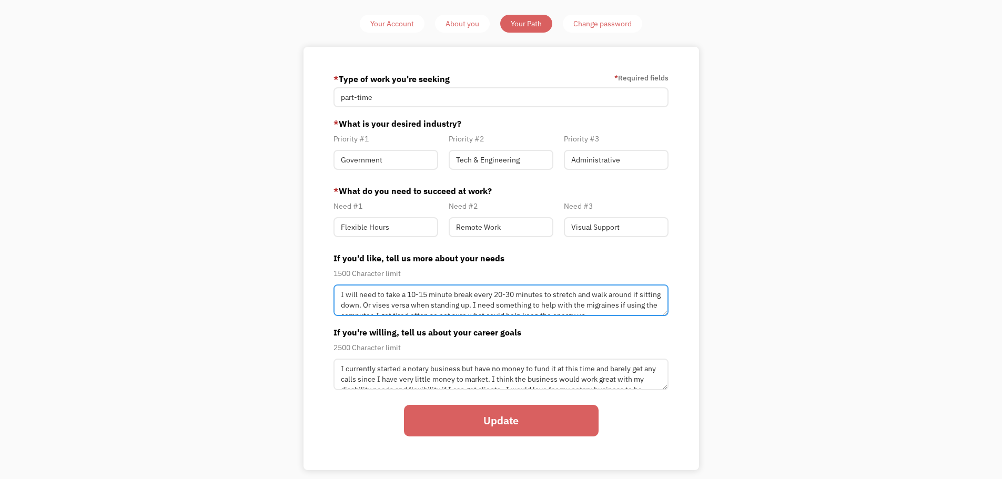
click at [380, 307] on textarea "I will need to take a 10-15 minute break every 20-30 minutes to stretch and wal…" at bounding box center [502, 301] width 336 height 32
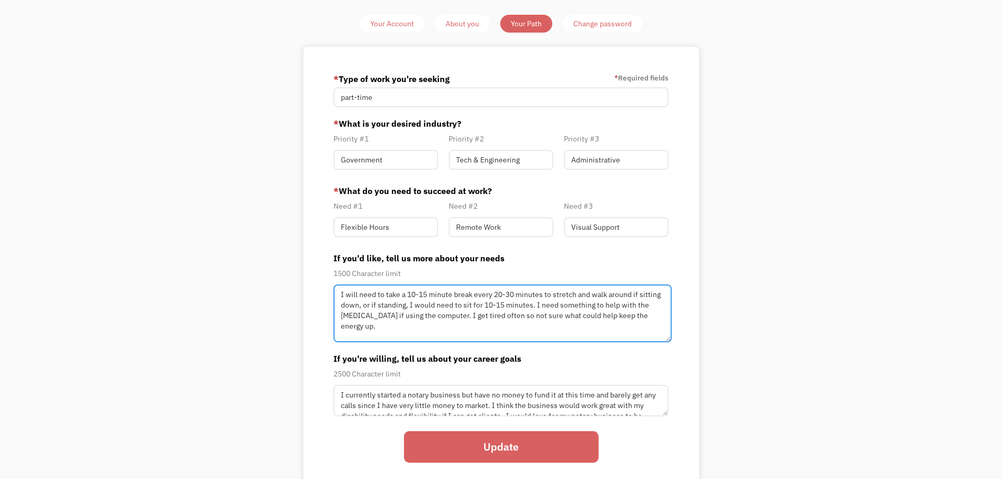
drag, startPoint x: 664, startPoint y: 314, endPoint x: 669, endPoint y: 344, distance: 30.9
click at [669, 342] on textarea "I will need to take a 10-15 minute break every 20-30 minutes to stretch and wal…" at bounding box center [503, 314] width 338 height 58
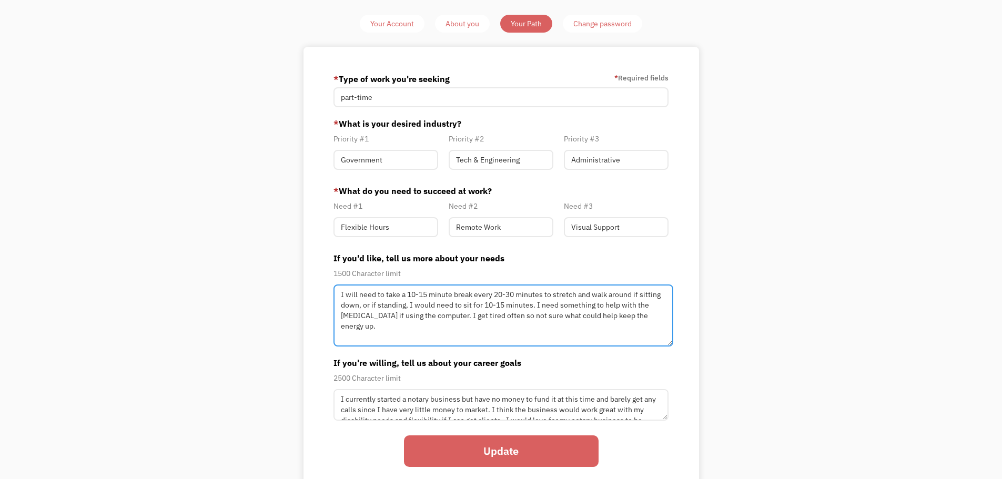
click at [444, 316] on textarea "I will need to take a 10-15 minute break every 20-30 minutes to stretch and wal…" at bounding box center [504, 316] width 340 height 62
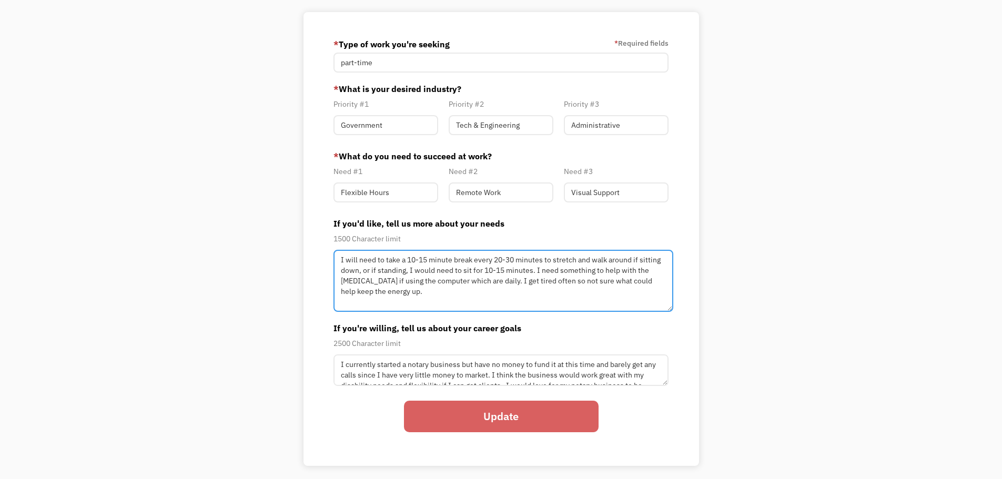
scroll to position [105, 0]
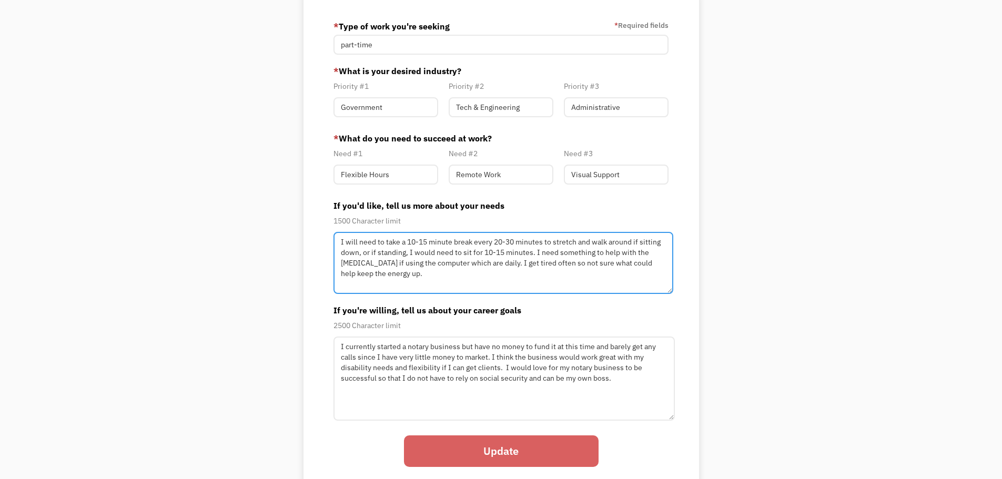
drag, startPoint x: 664, startPoint y: 366, endPoint x: 670, endPoint y: 419, distance: 53.0
click at [670, 419] on textarea "I currently started a notary business but have no money to fund it at this time…" at bounding box center [504, 379] width 341 height 84
type textarea "I will need to take a 10-15 minute break every 20-30 minutes to stretch and wal…"
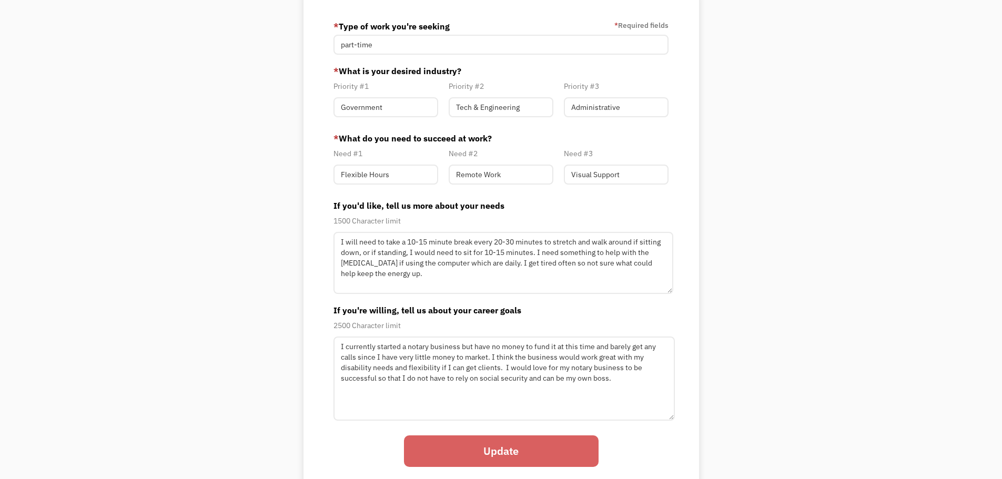
click at [501, 453] on input "Update" at bounding box center [501, 452] width 195 height 32
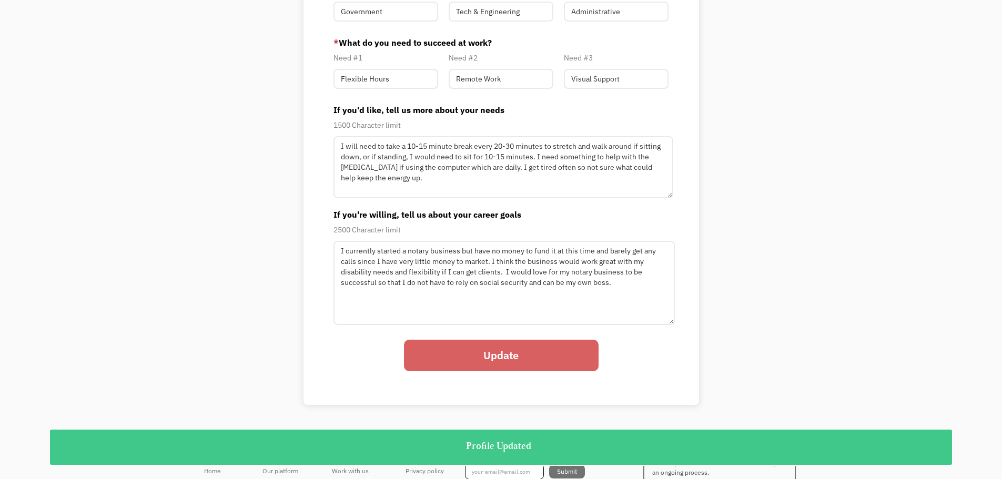
scroll to position [278, 0]
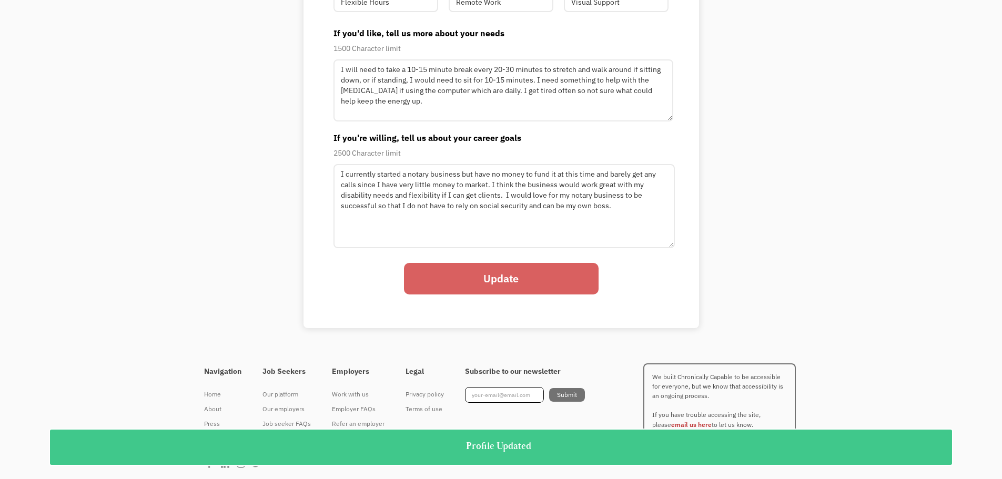
click at [507, 284] on input "Update" at bounding box center [501, 279] width 195 height 32
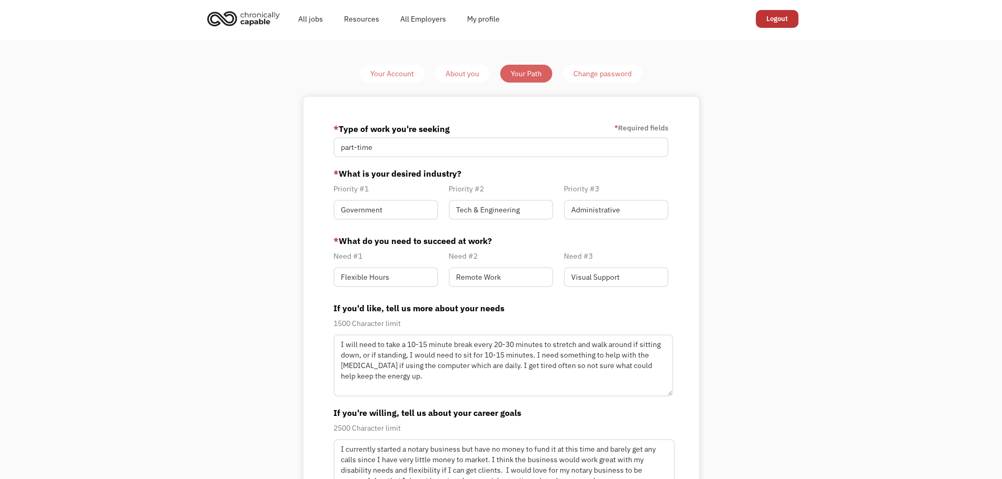
scroll to position [0, 0]
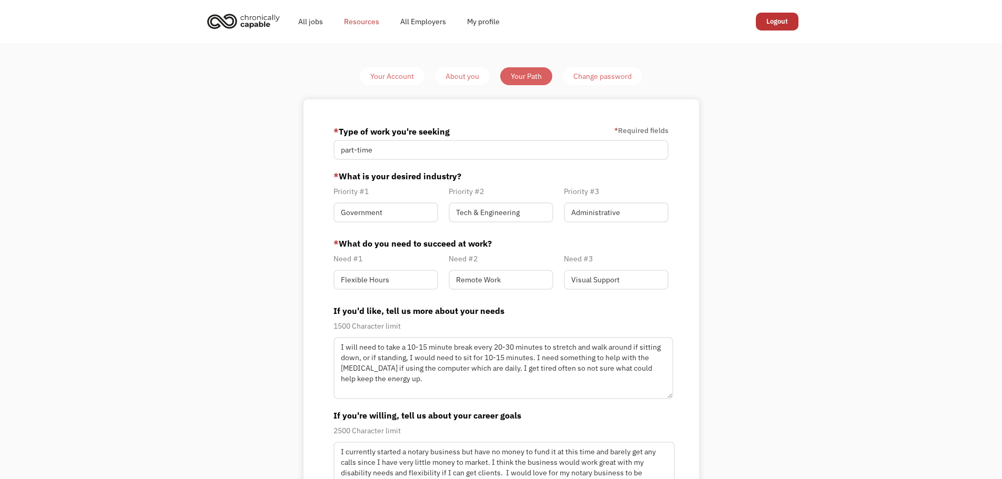
click at [344, 21] on link "Resources" at bounding box center [362, 22] width 56 height 34
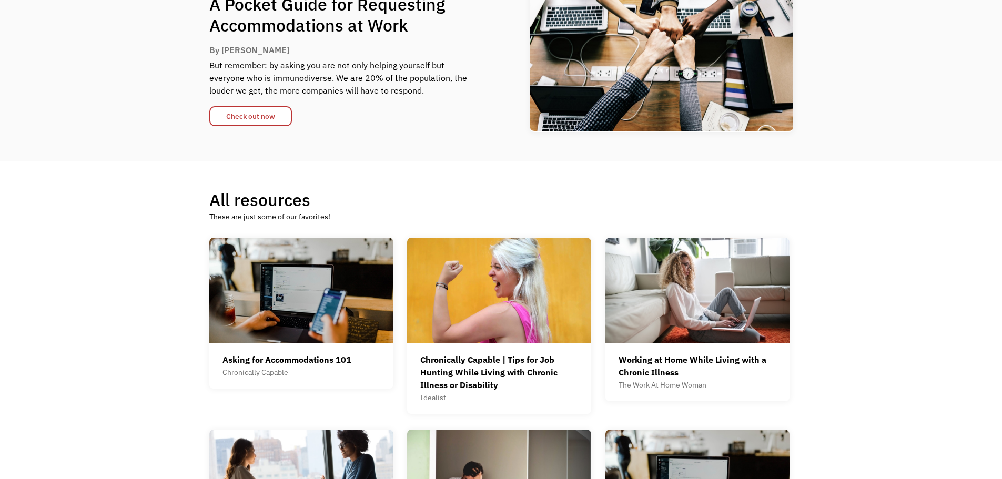
scroll to position [158, 0]
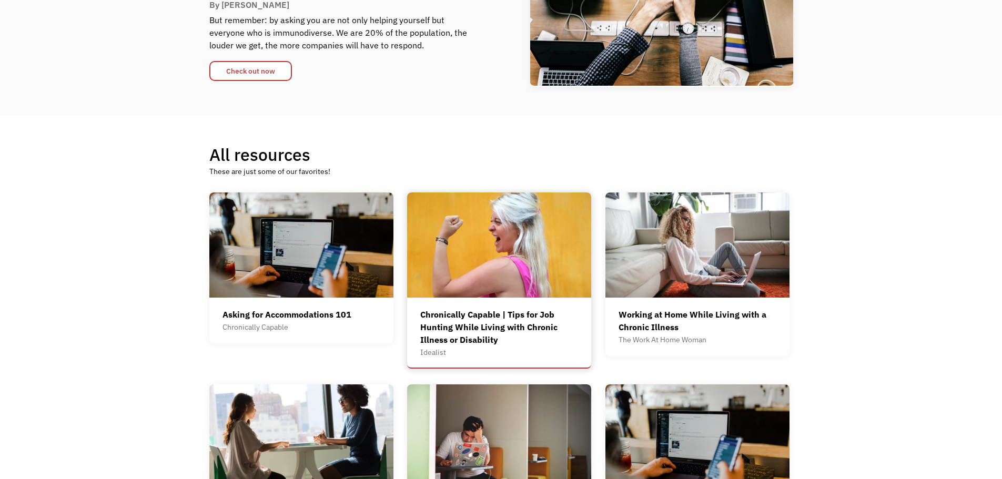
click at [435, 330] on div "Chronically Capable | Tips for Job Hunting While Living with Chronic Illness or…" at bounding box center [499, 327] width 158 height 38
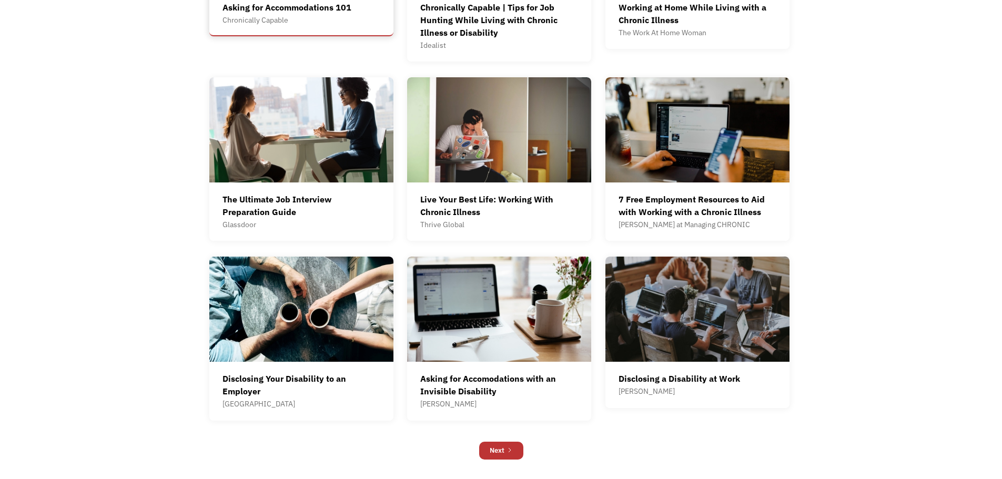
scroll to position [473, 0]
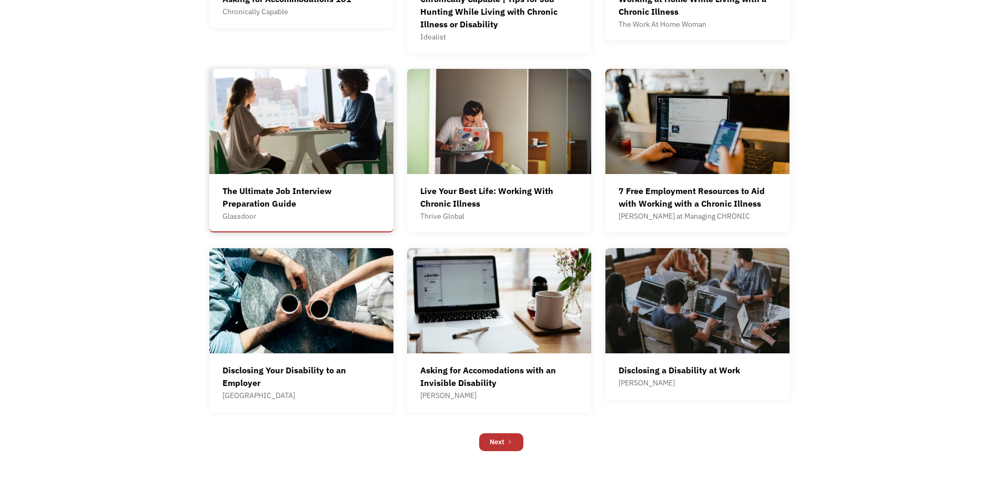
click at [328, 205] on div "The Ultimate Job Interview Preparation Guide" at bounding box center [302, 197] width 158 height 25
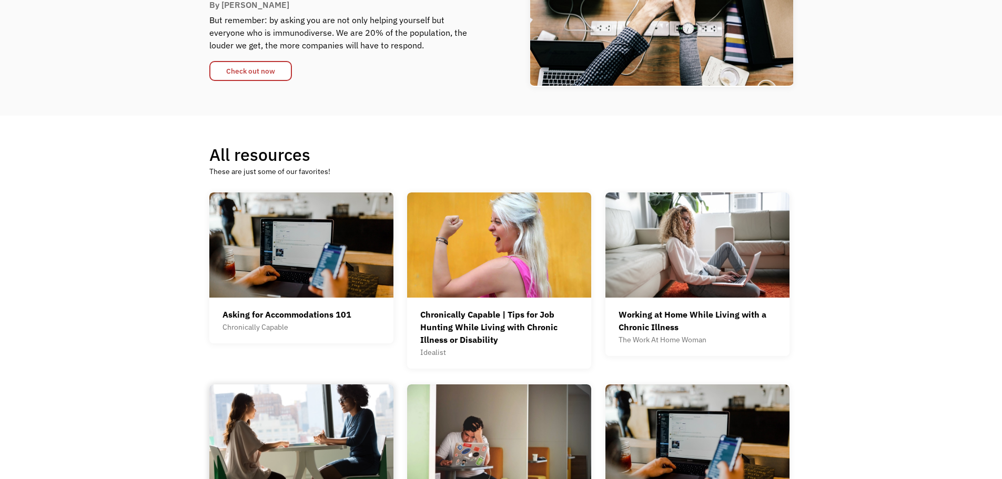
scroll to position [0, 0]
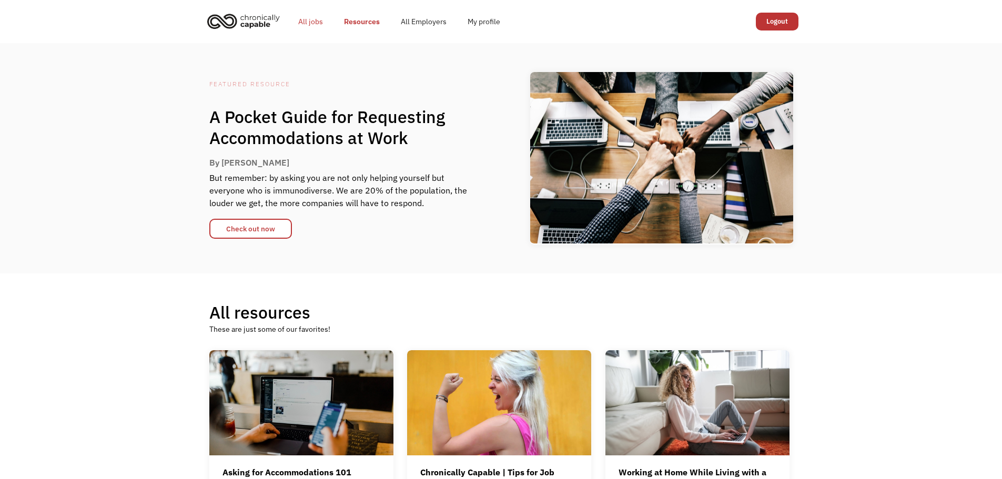
click at [306, 25] on link "All jobs" at bounding box center [311, 22] width 46 height 34
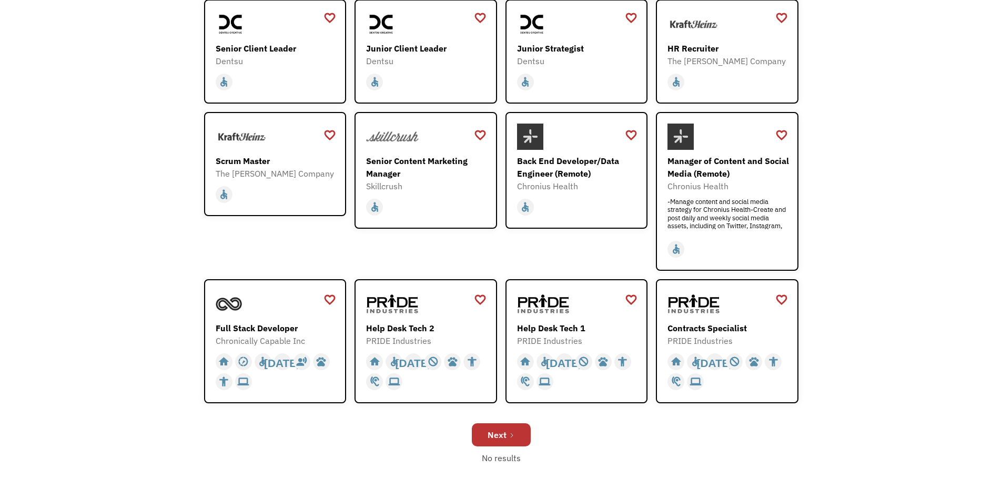
scroll to position [210, 0]
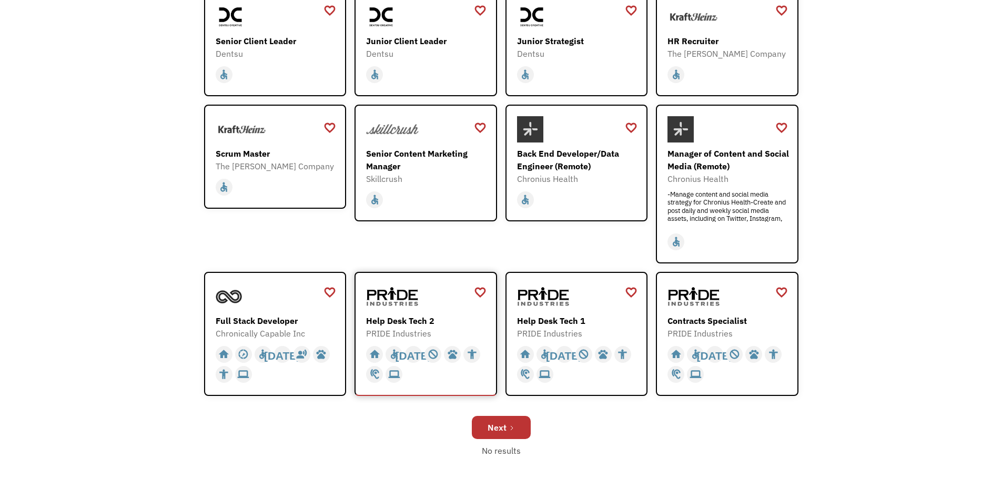
click at [440, 316] on div "Help Desk Tech 2" at bounding box center [427, 321] width 122 height 13
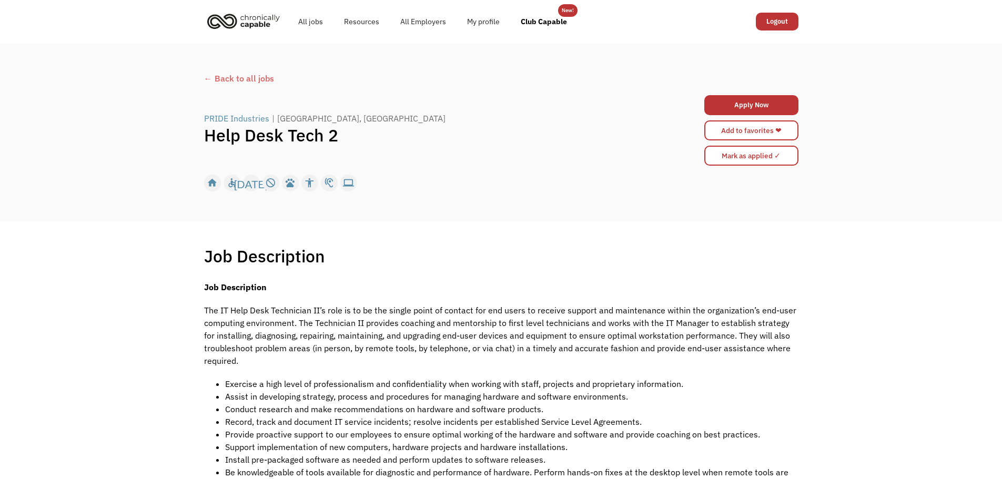
click at [249, 80] on div "← Back to all jobs" at bounding box center [501, 78] width 594 height 13
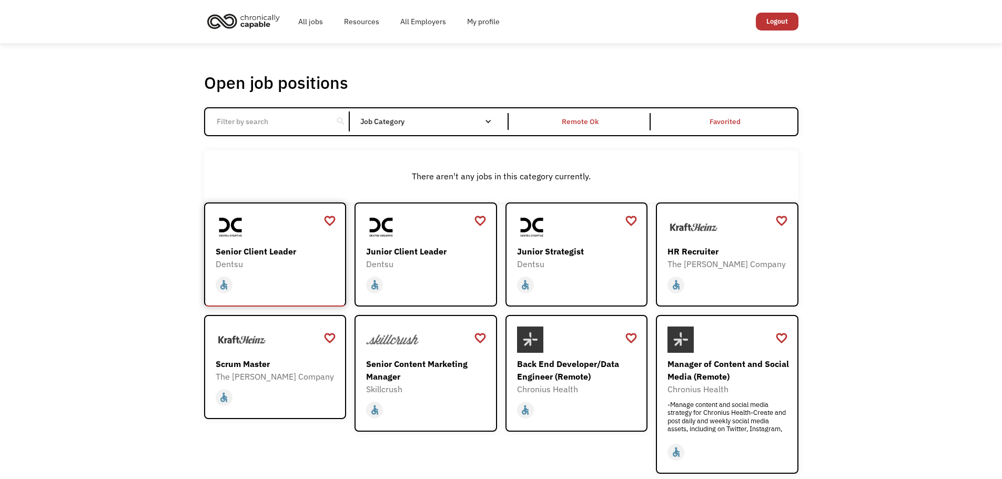
click at [279, 292] on div "home slow_motion_video accessible [DATE] not_interested supervisor_account reco…" at bounding box center [277, 285] width 122 height 20
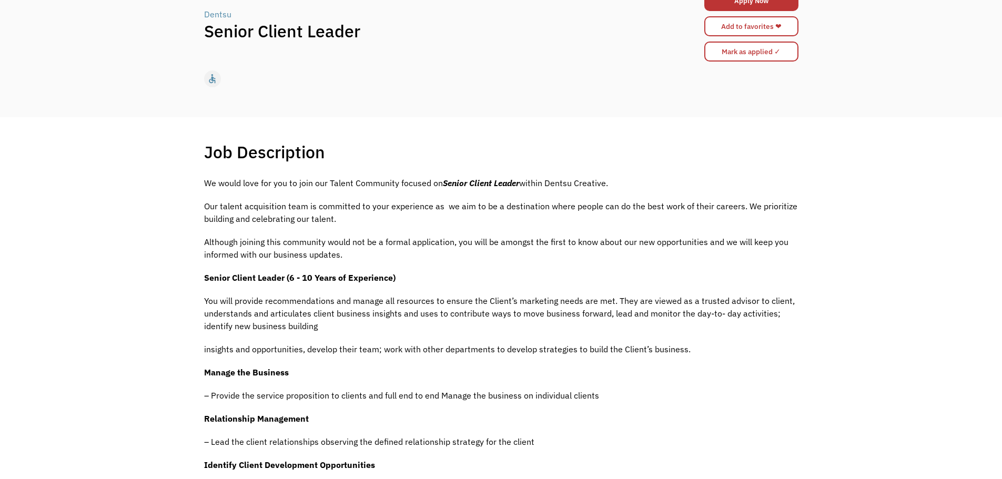
scroll to position [158, 0]
